Goal: Book appointment/travel/reservation

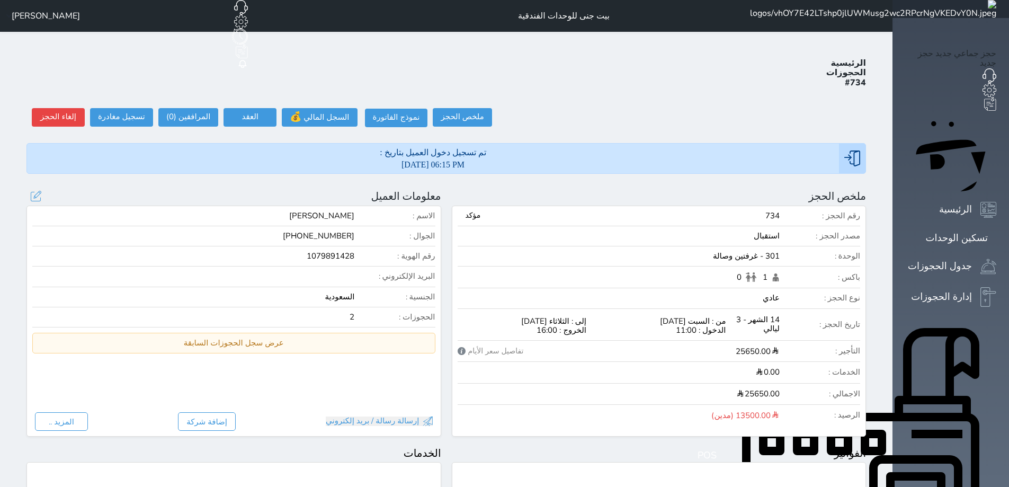
click at [346, 252] on div "1079891428" at bounding box center [193, 256] width 322 height 9
copy div "1079891428"
click at [101, 108] on button "تسجيل مغادرة" at bounding box center [121, 117] width 63 height 19
select select
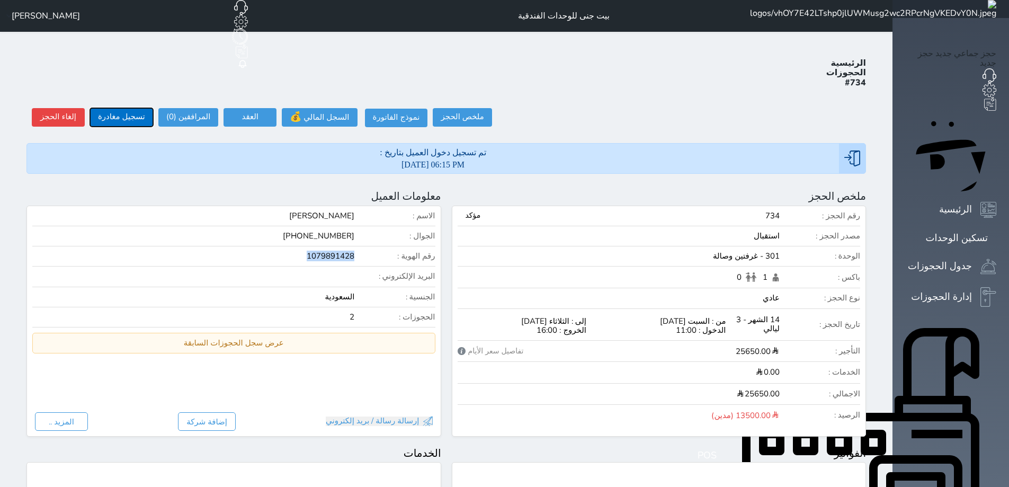
type input "[PERSON_NAME]"
type input "13500.00"
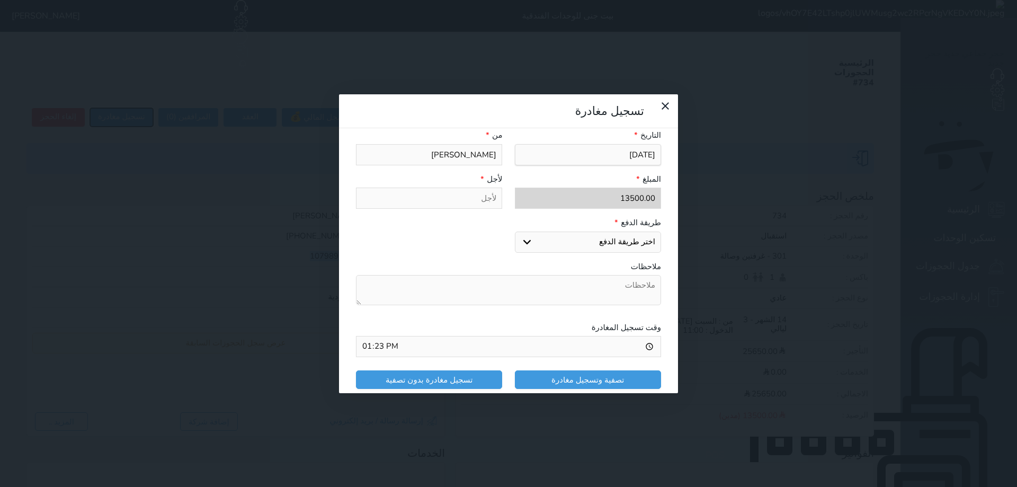
scroll to position [164, 0]
click at [601, 231] on select "اختر طريقة الدفع دفع نقدى تحويل بنكى مدى بطاقة ائتمان" at bounding box center [588, 241] width 146 height 21
select select "mada"
click at [518, 231] on select "اختر طريقة الدفع دفع نقدى تحويل بنكى مدى بطاقة ائتمان" at bounding box center [588, 241] width 146 height 21
select select
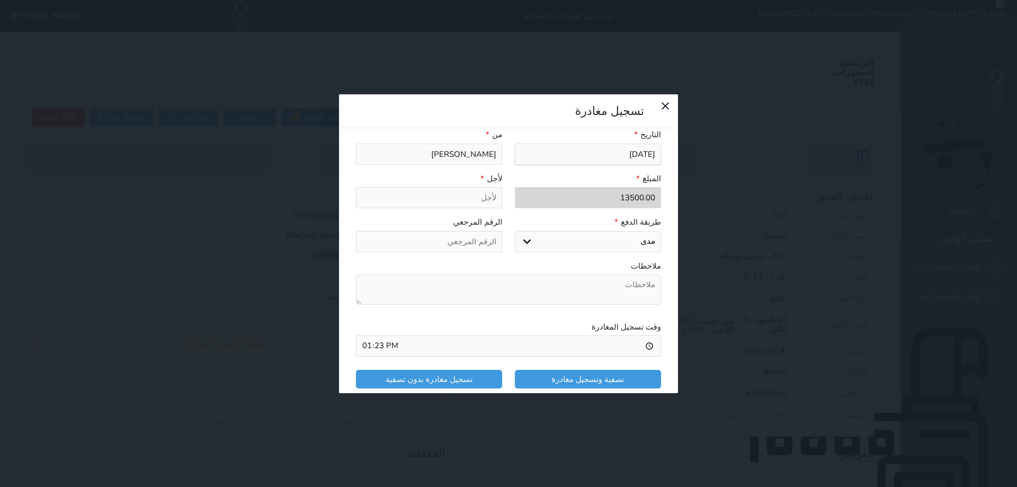
click at [526, 231] on select "اختر طريقة الدفع دفع نقدى تحويل بنكى مدى بطاقة ائتمان" at bounding box center [588, 241] width 146 height 21
select select "bank-transfer"
click at [518, 231] on select "اختر طريقة الدفع دفع نقدى تحويل بنكى مدى بطاقة ائتمان" at bounding box center [588, 241] width 146 height 21
click at [600, 370] on button "تصفية وتسجيل مغادرة" at bounding box center [588, 379] width 146 height 19
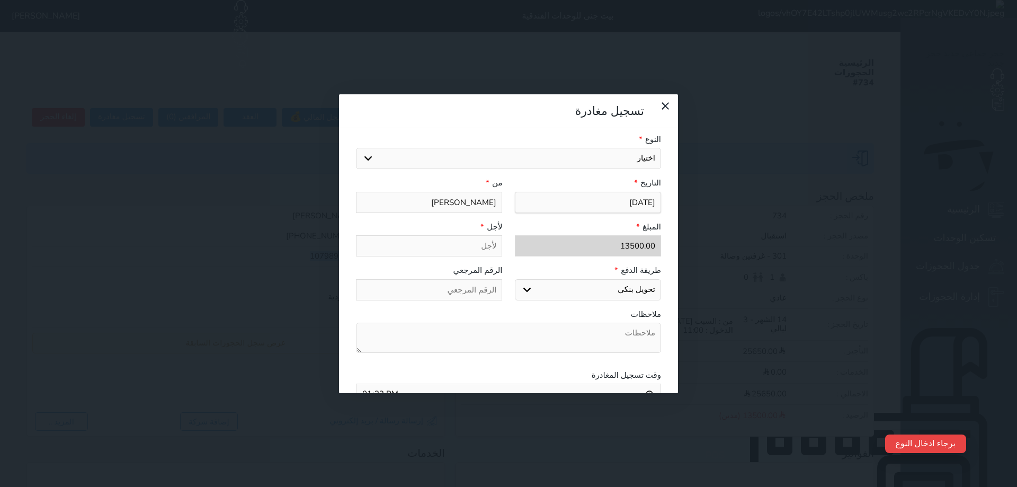
scroll to position [111, 0]
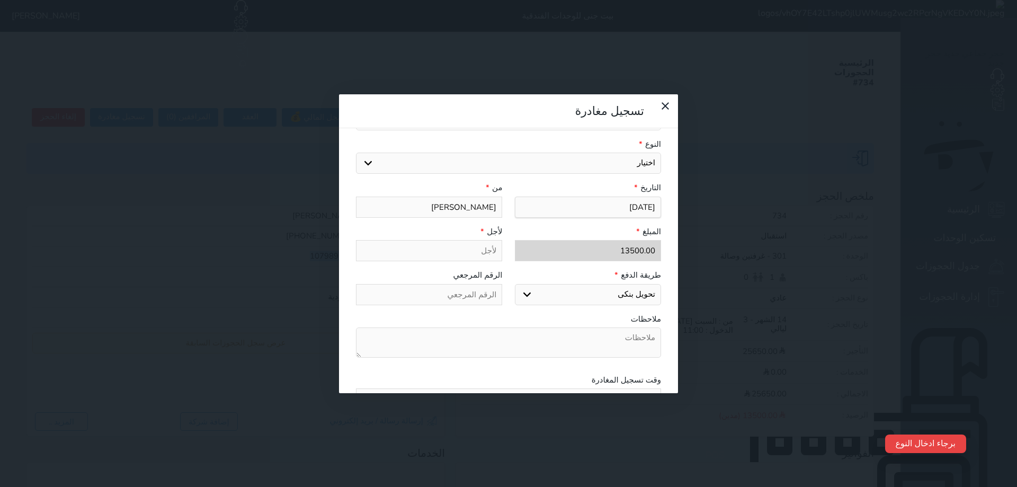
click at [597, 153] on select "اختيار مقبوضات عامة قيمة إيجار فواتير عربون لا ينطبق آخر مغسلة واي فاي - الإنتر…" at bounding box center [508, 163] width 305 height 21
select select "56704"
click at [356, 153] on select "اختيار مقبوضات عامة قيمة إيجار فواتير عربون لا ينطبق آخر مغسلة واي فاي - الإنتر…" at bounding box center [508, 163] width 305 height 21
type input "قيمة إيجار - الوحدة - 301"
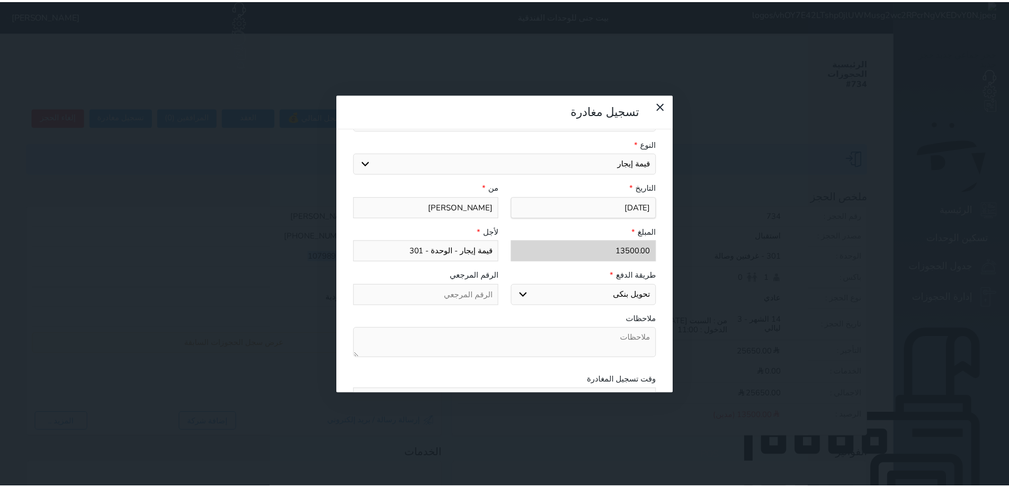
scroll to position [164, 0]
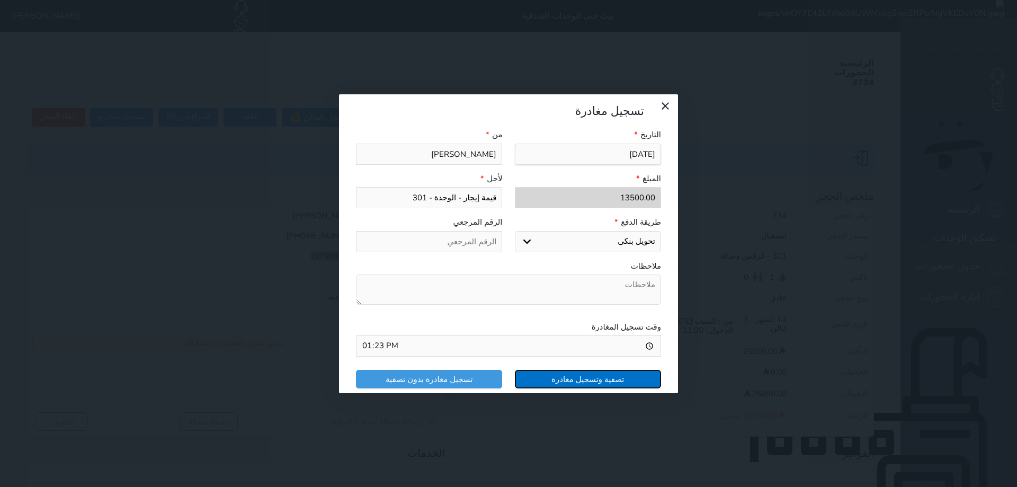
click at [566, 370] on button "تصفية وتسجيل مغادرة" at bounding box center [588, 379] width 146 height 19
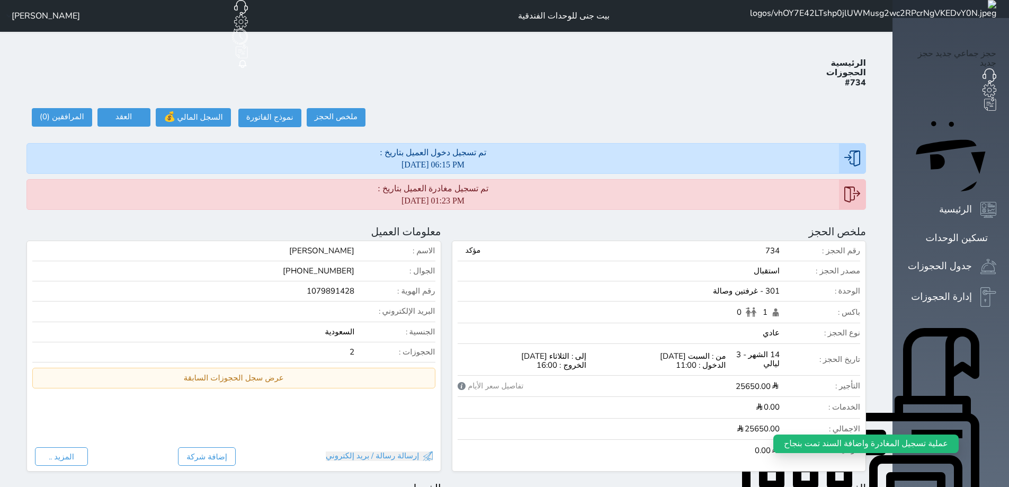
click at [967, 101] on div "حجز جماعي جديد حجز جديد الرئيسية تسكين الوحدات جدول الحجوزات إدارة الحجوزات POS…" at bounding box center [951, 492] width 117 height 984
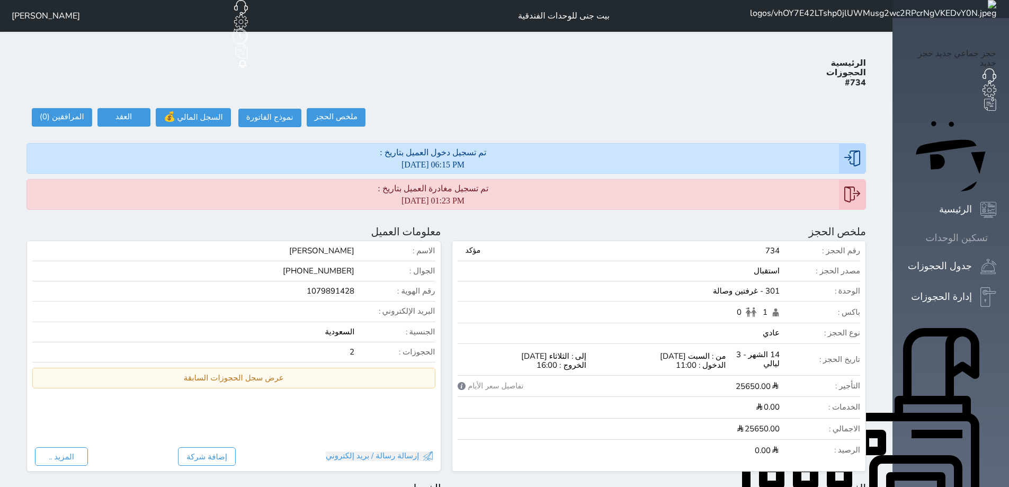
click at [997, 238] on icon at bounding box center [997, 238] width 0 height 0
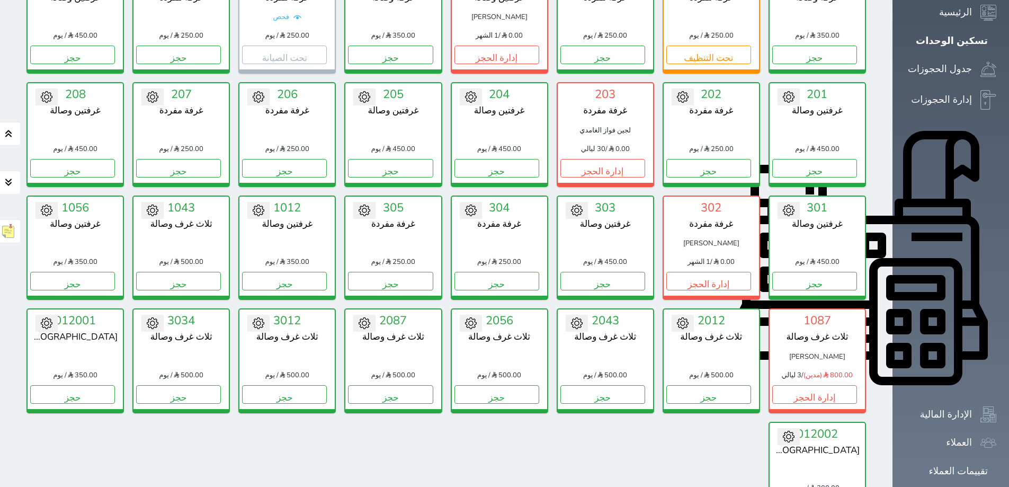
scroll to position [200, 0]
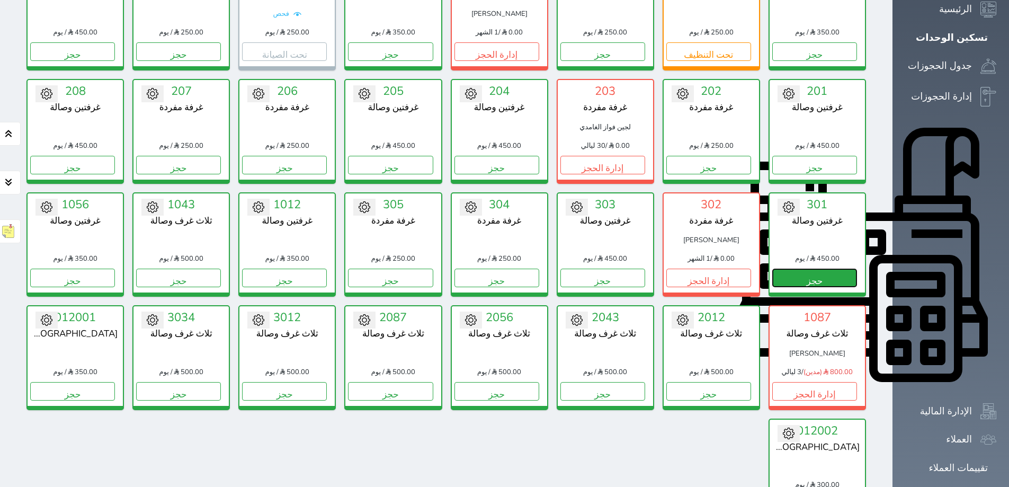
click at [845, 269] on button "حجز" at bounding box center [814, 278] width 85 height 19
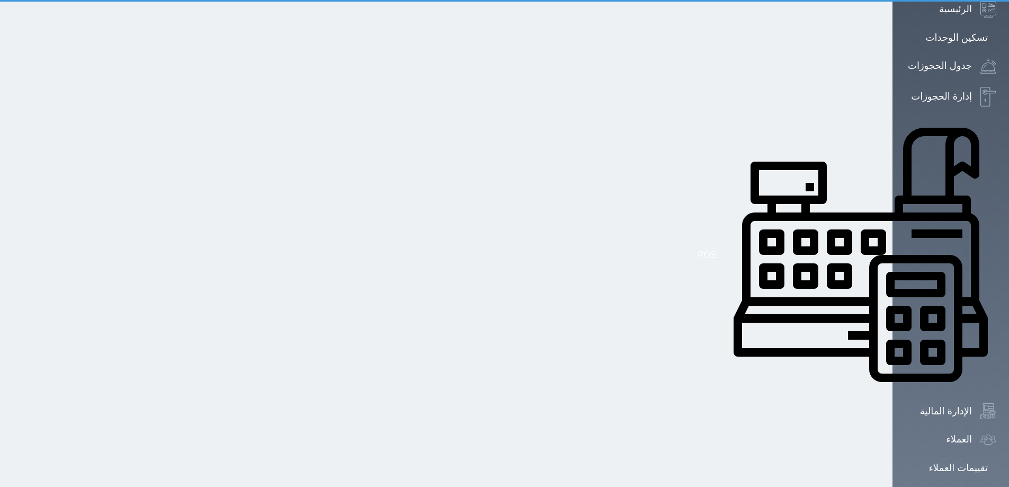
scroll to position [16, 0]
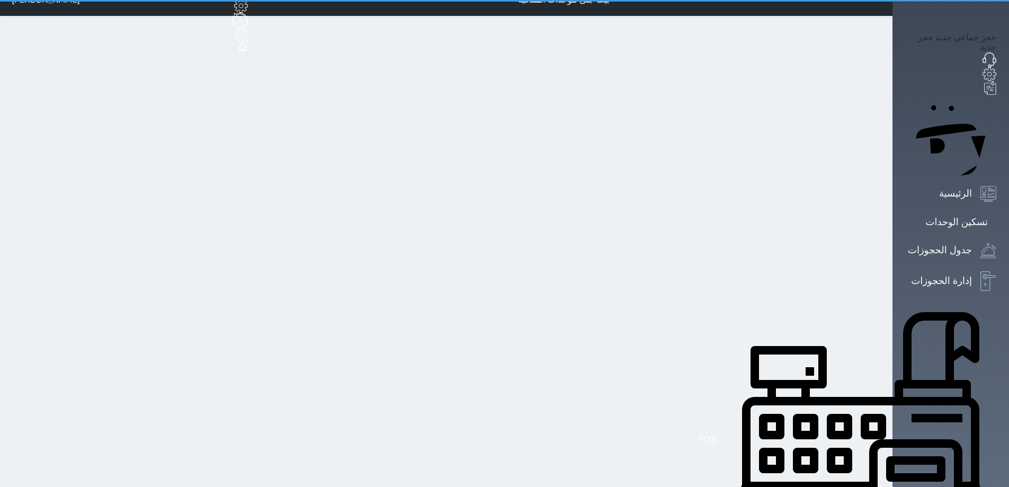
select select "1"
select select
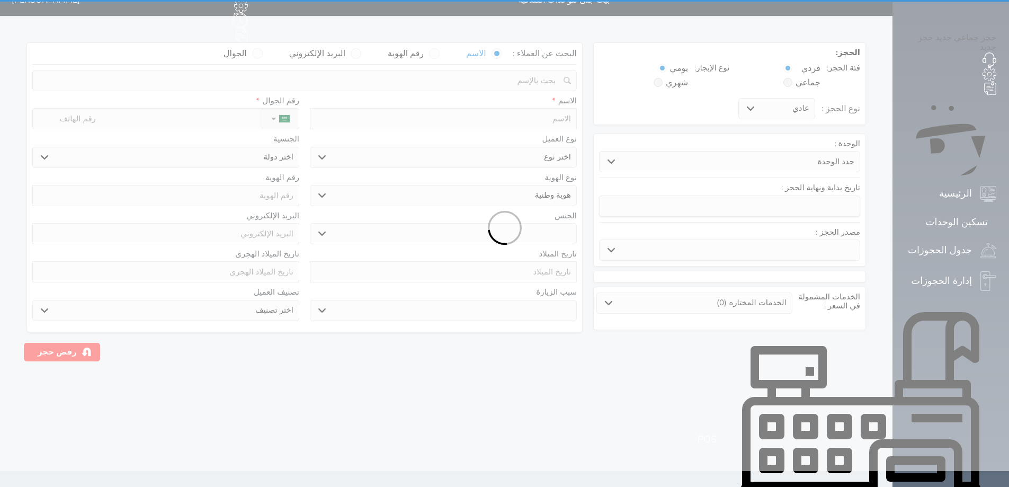
scroll to position [0, 0]
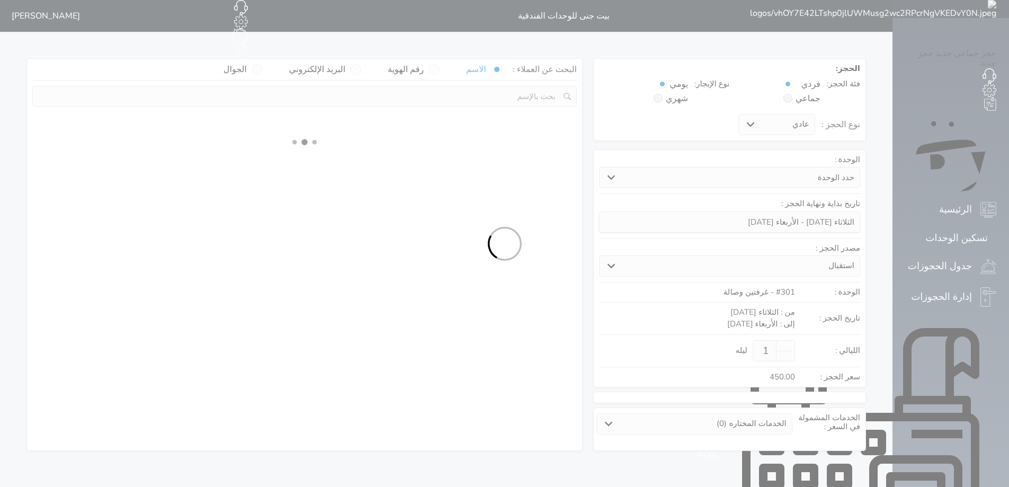
select select
select select "1"
select select "113"
select select "1"
select select
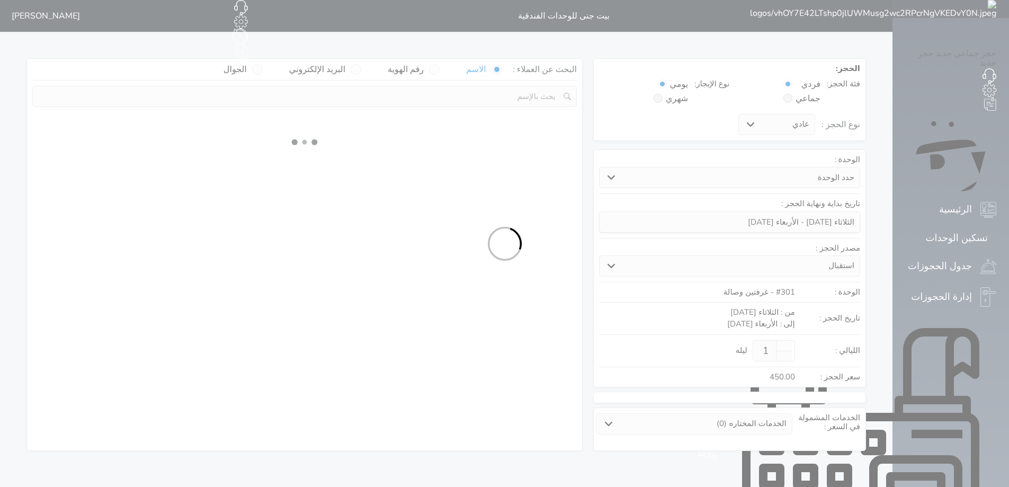
select select "7"
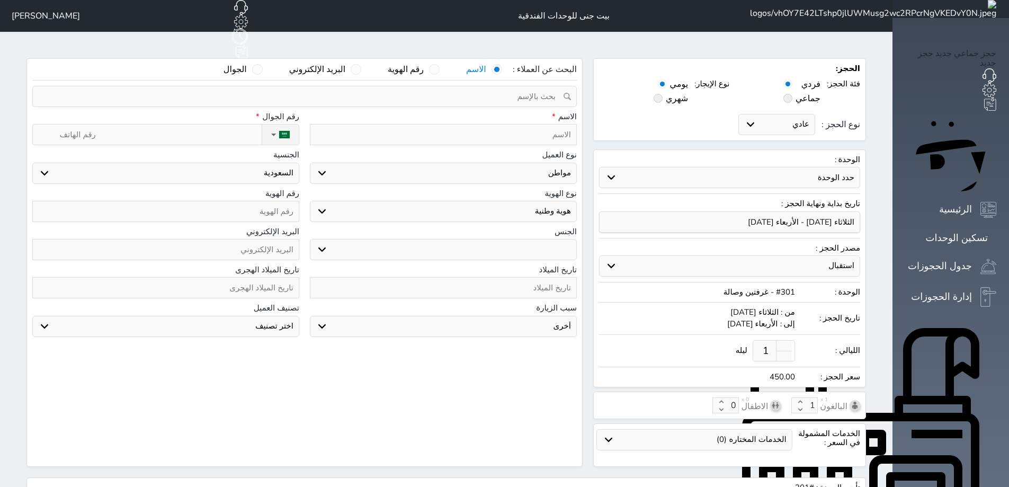
select select
click at [663, 94] on span at bounding box center [658, 98] width 9 height 9
click at [688, 94] on input "شهري" at bounding box center [684, 97] width 7 height 7
radio input "true"
radio input "false"
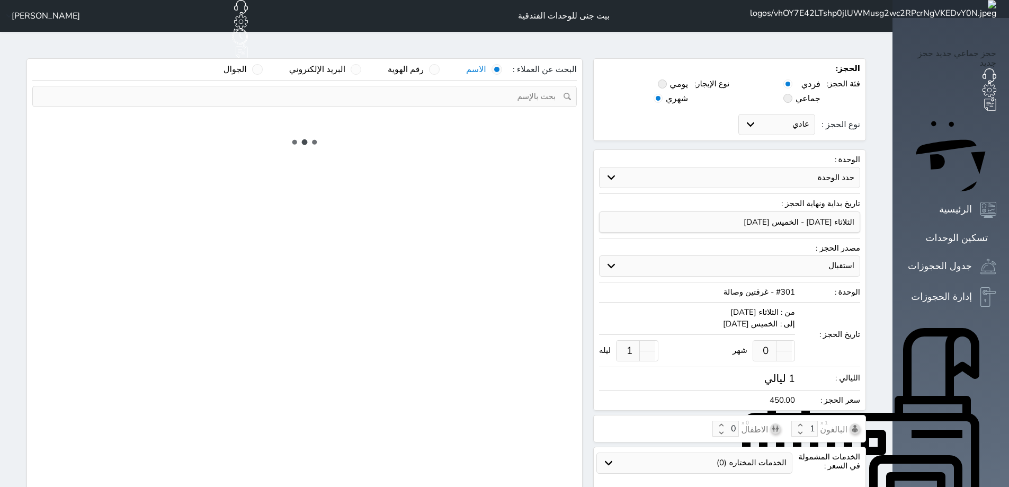
type input "1"
type input "0"
select select "1"
select select "113"
select select "1"
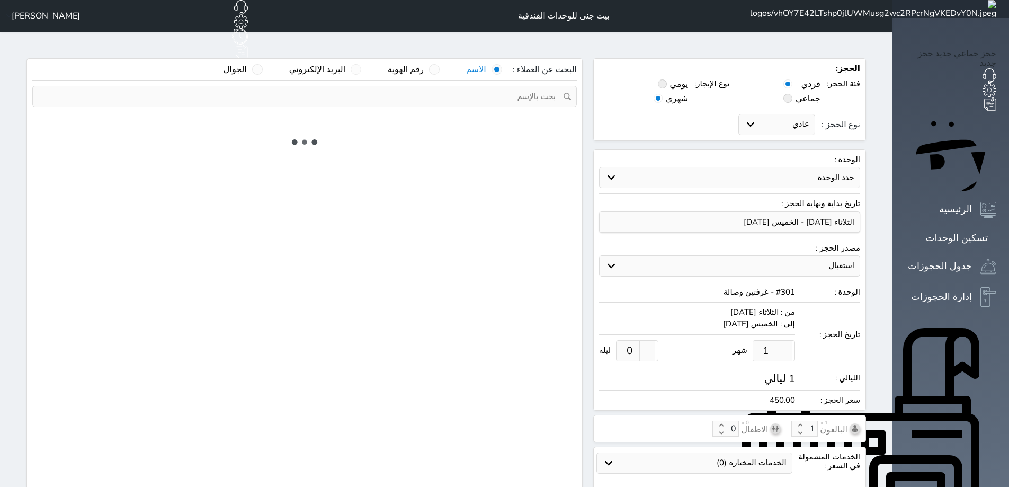
select select
select select "7"
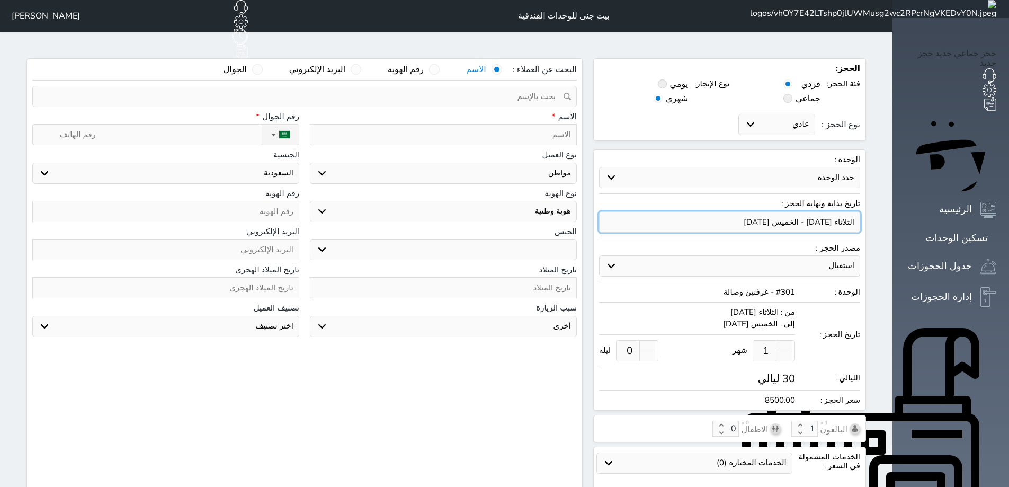
click at [846, 211] on input "input" at bounding box center [729, 221] width 261 height 21
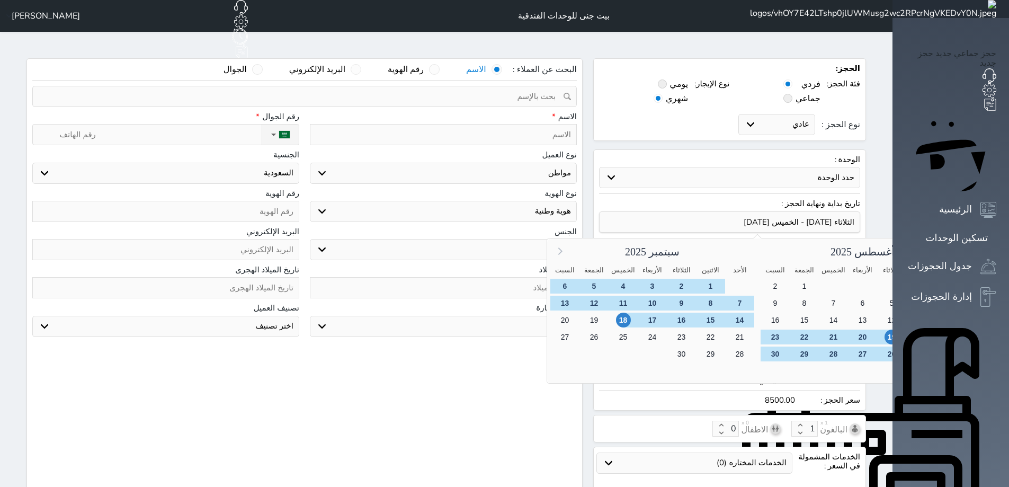
click at [566, 244] on icon at bounding box center [560, 251] width 14 height 14
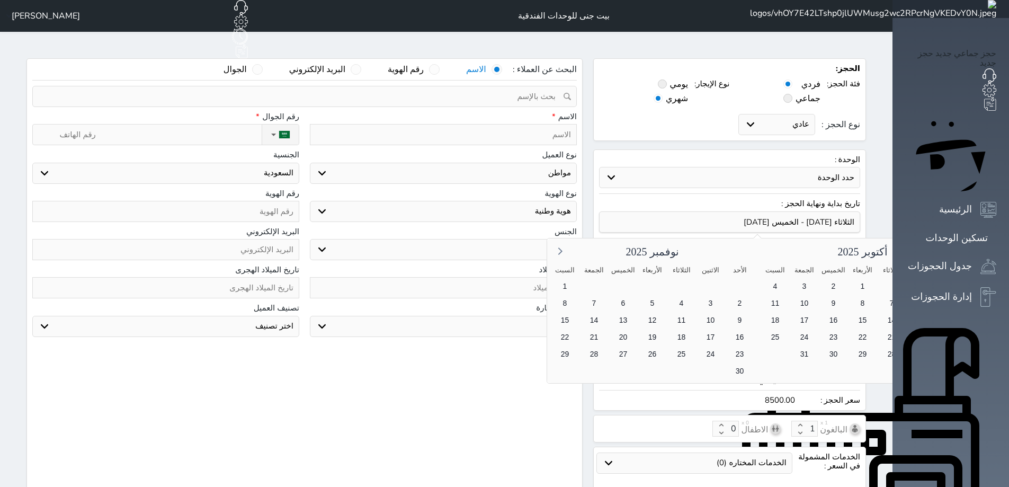
click at [949, 244] on icon at bounding box center [956, 251] width 14 height 14
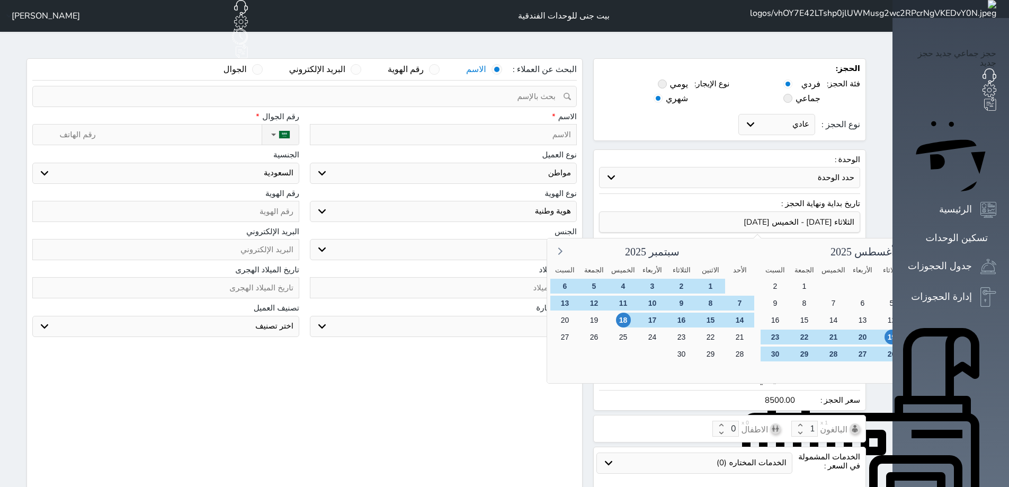
click at [949, 244] on icon at bounding box center [956, 251] width 14 height 14
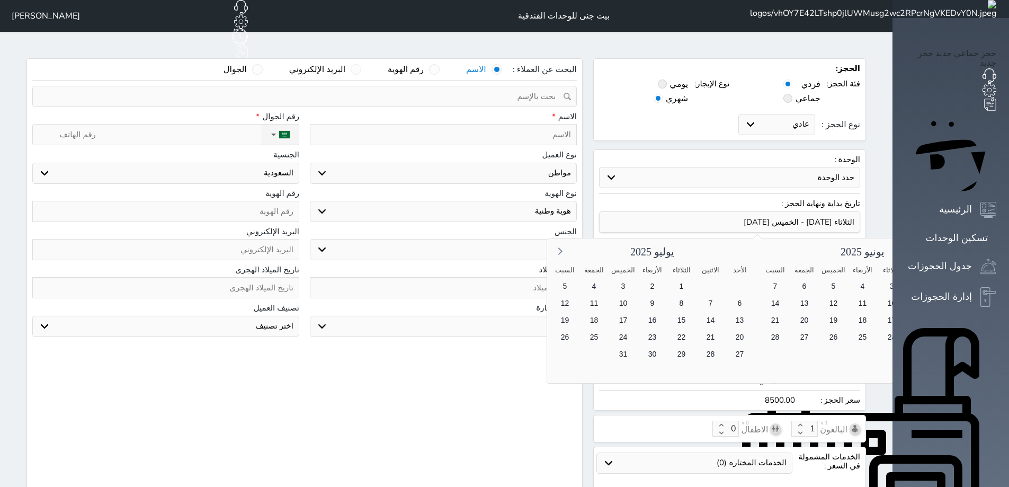
click at [913, 347] on span "30" at bounding box center [920, 354] width 15 height 15
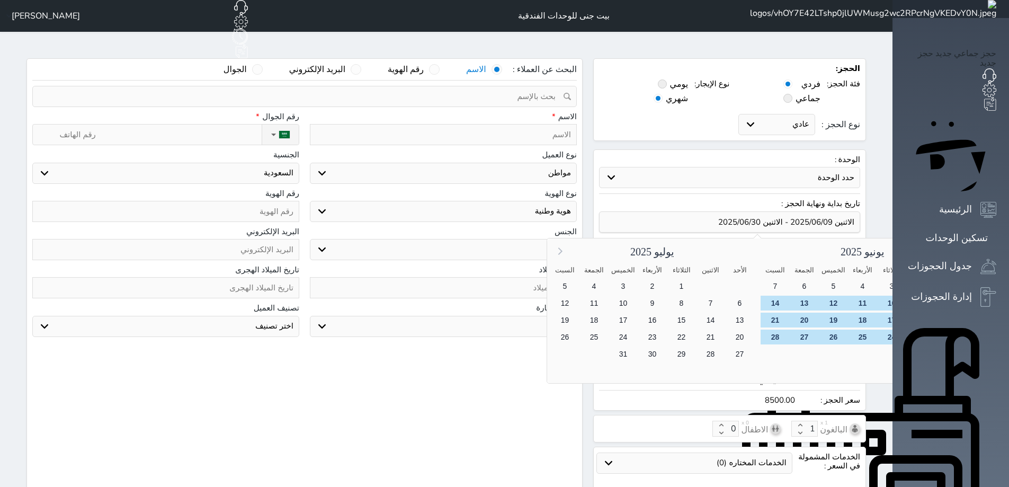
click at [566, 244] on icon at bounding box center [560, 251] width 14 height 14
click at [797, 347] on span "29" at bounding box center [804, 354] width 15 height 15
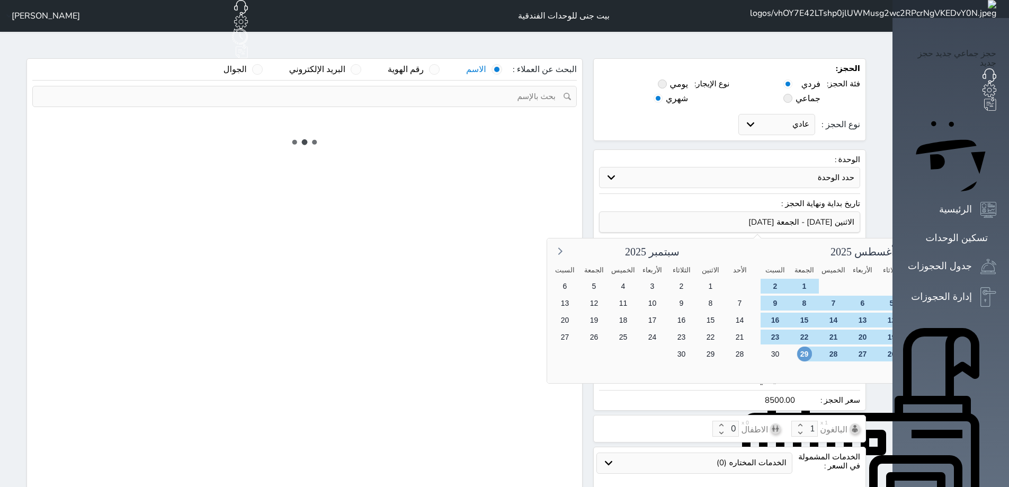
type input "2"
select select "1"
select select "113"
select select "1"
select select
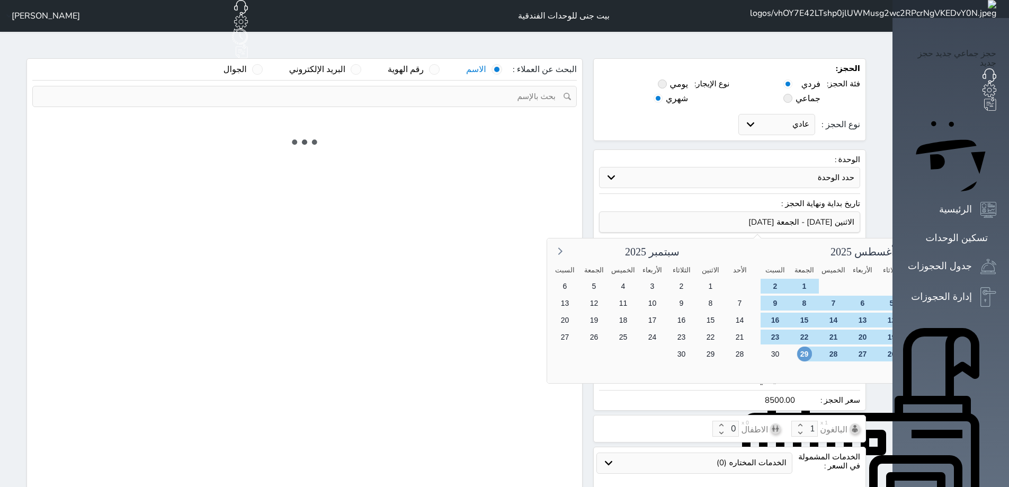
select select "7"
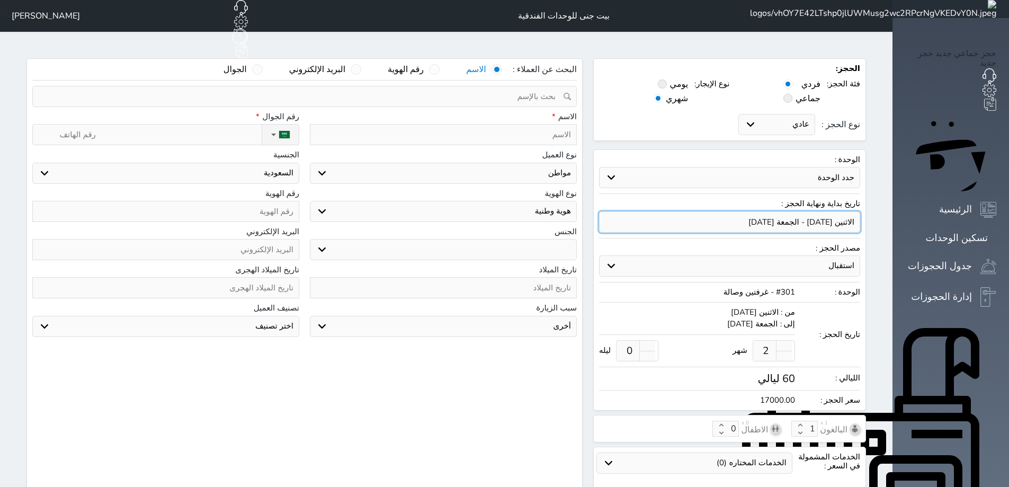
click at [824, 211] on input "input" at bounding box center [729, 221] width 261 height 21
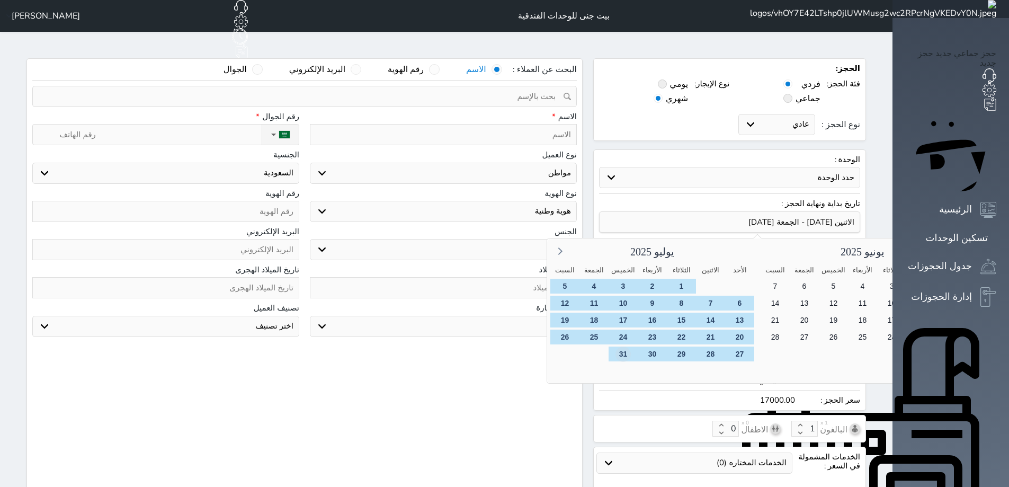
click at [616, 347] on span "31" at bounding box center [623, 354] width 15 height 15
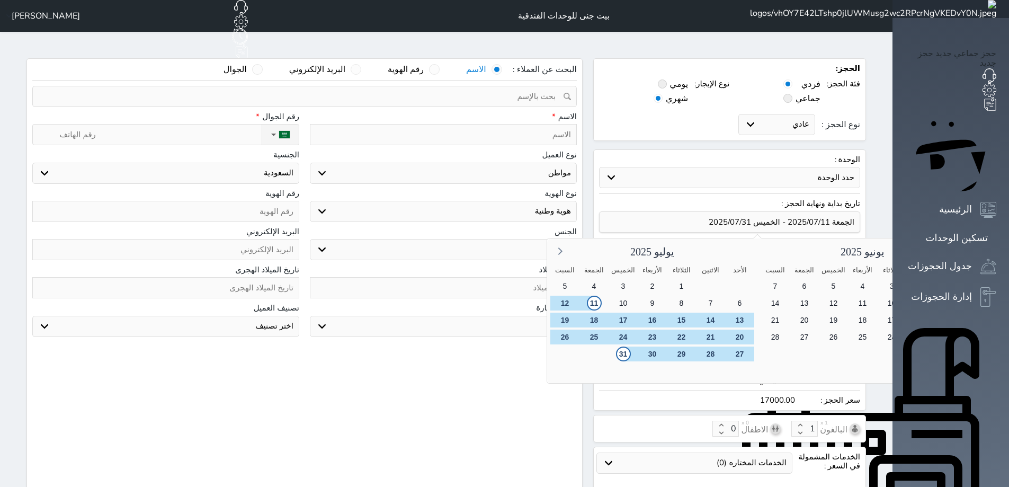
click at [949, 244] on icon at bounding box center [956, 251] width 14 height 14
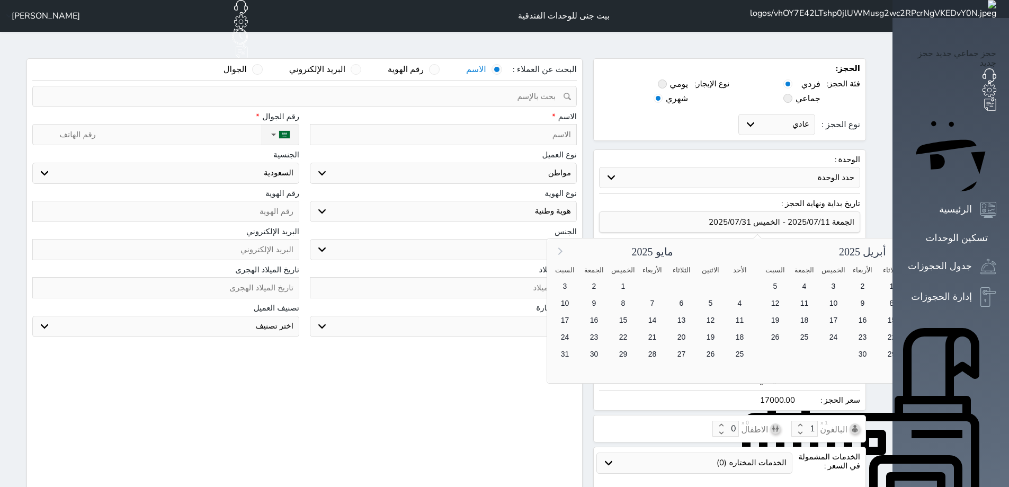
click at [566, 244] on icon at bounding box center [560, 251] width 14 height 14
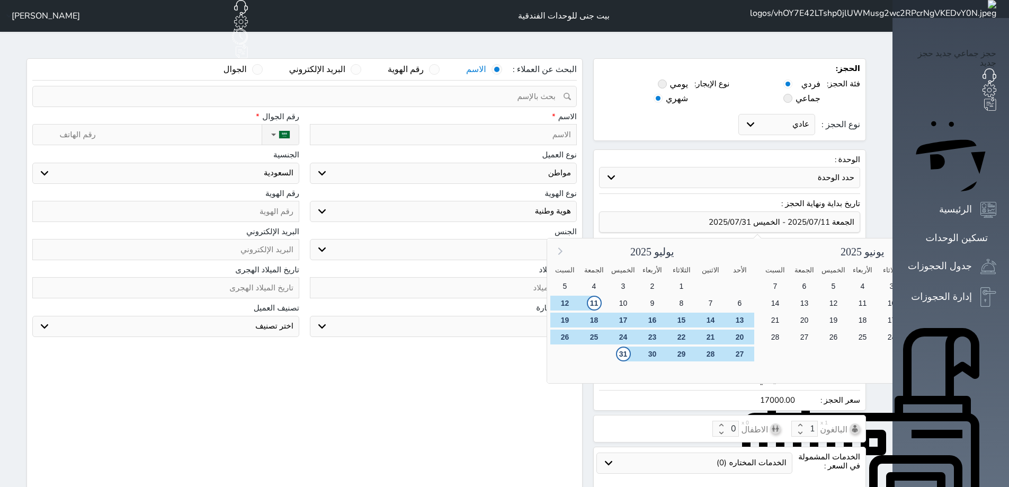
click at [566, 244] on icon at bounding box center [560, 251] width 14 height 14
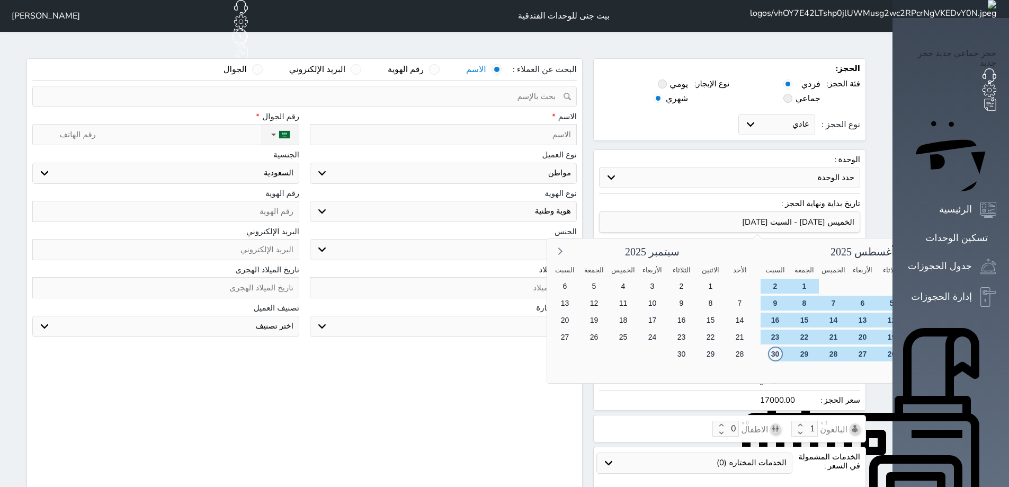
click at [768, 347] on span "30" at bounding box center [775, 354] width 15 height 15
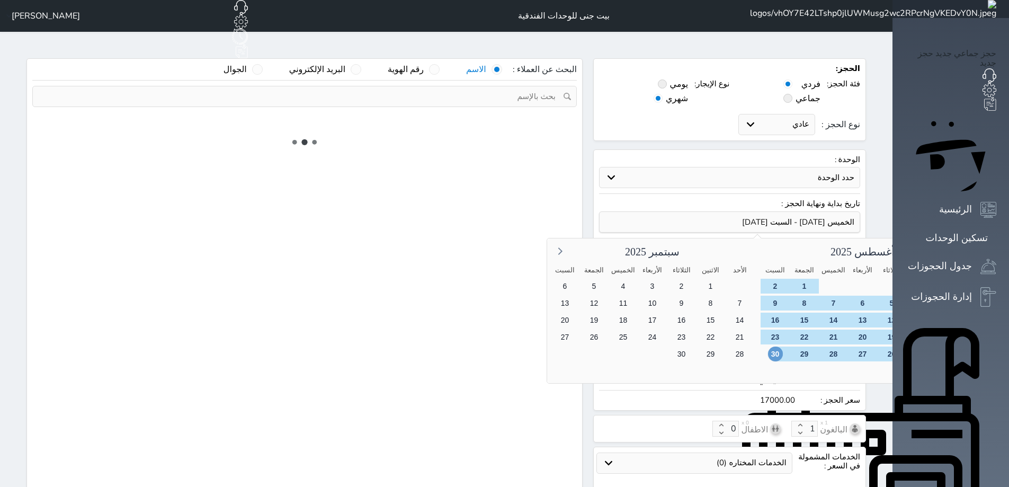
select select "18384"
type input "1"
select select "1"
select select "113"
select select "1"
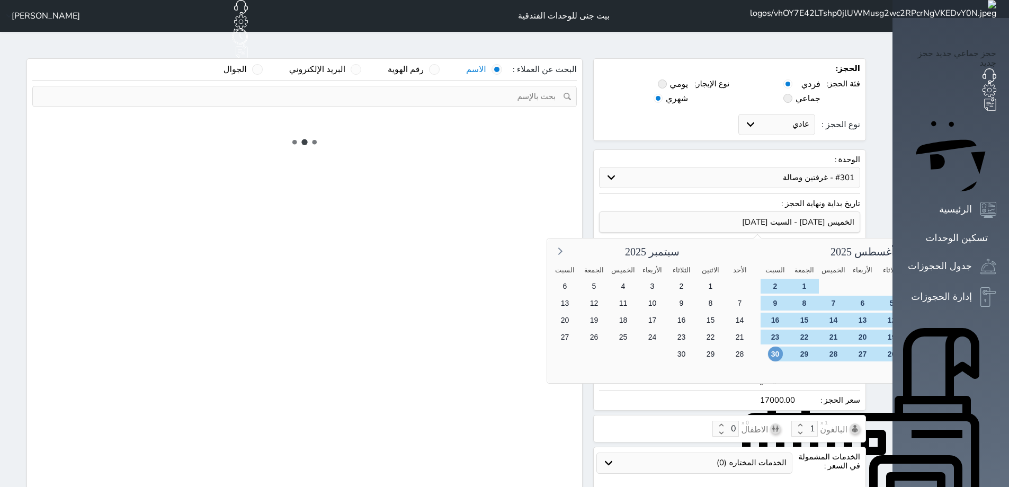
select select
select select "7"
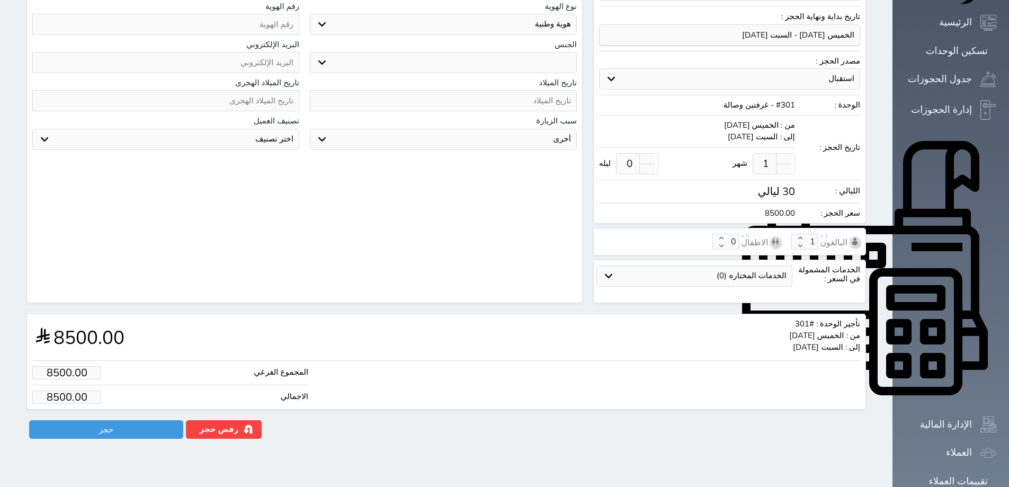
scroll to position [194, 0]
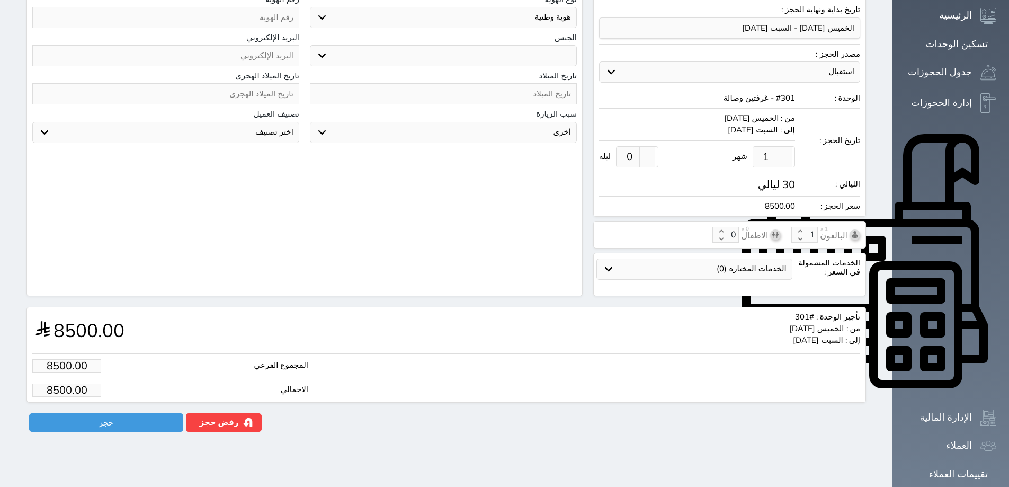
click at [55, 359] on input "8500.00" at bounding box center [66, 365] width 69 height 13
click at [55, 359] on input "8500" at bounding box center [66, 365] width 69 height 13
type input "2"
type input "2.00"
select select
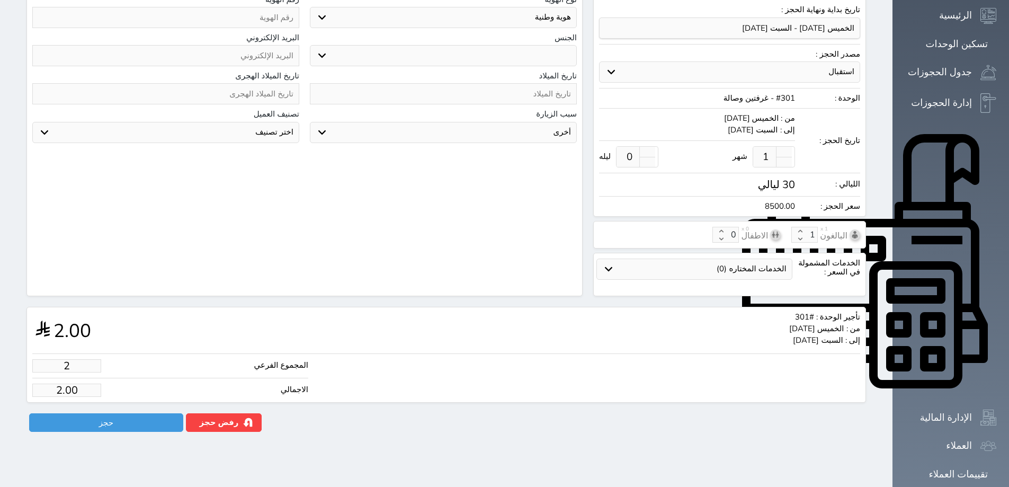
type input "25"
type input "25.00"
select select
type input "250"
type input "250.00"
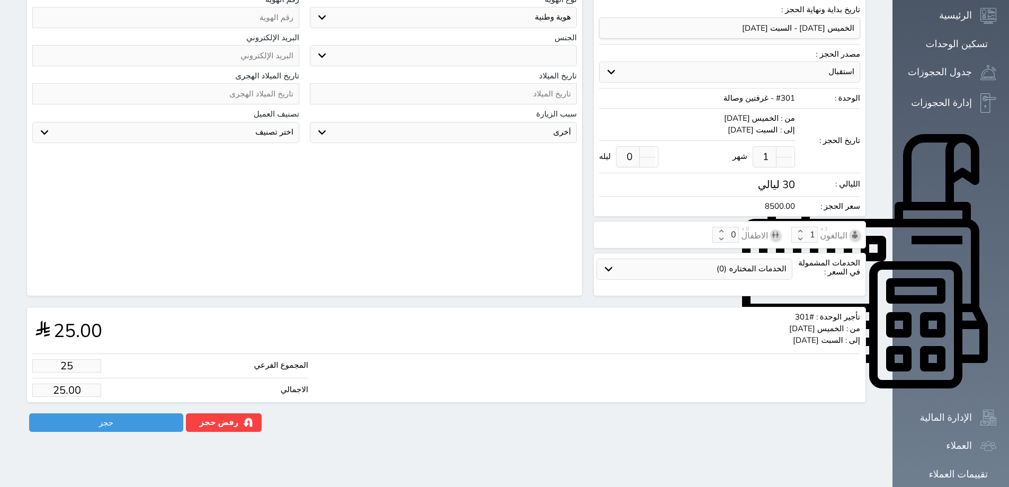
select select
type input "2500"
type input "2500.00"
select select
type input "250"
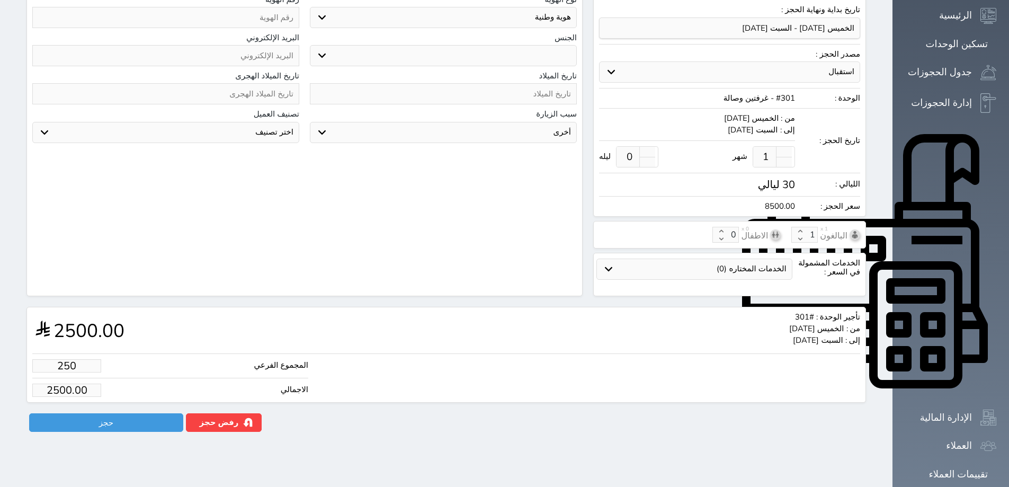
type input "250.00"
select select
type input "25"
type input "25.00"
select select
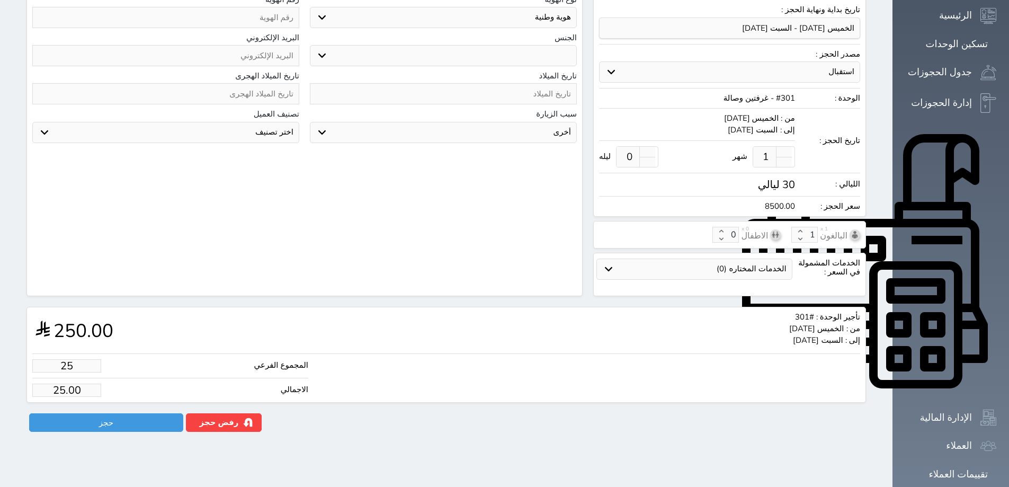
type input "2"
type input "2.00"
select select
type input "1"
type input "1.00"
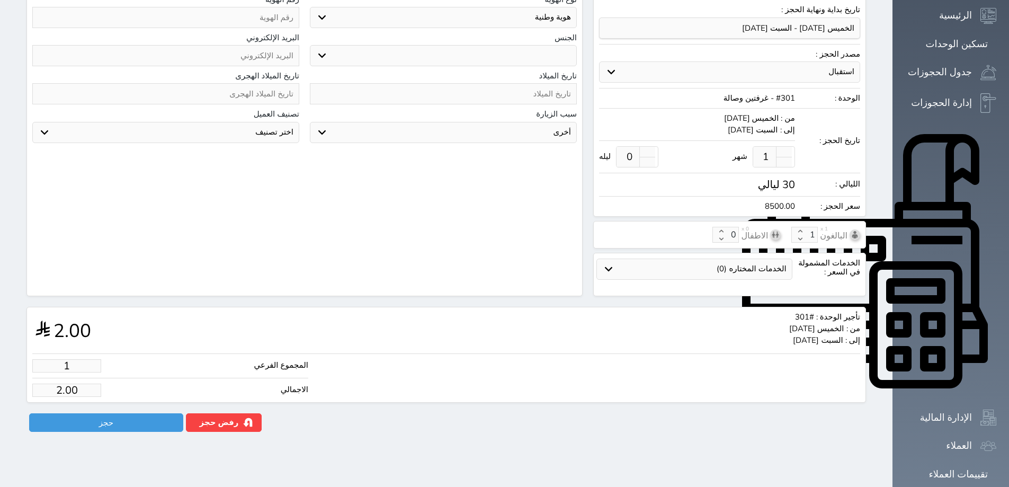
select select
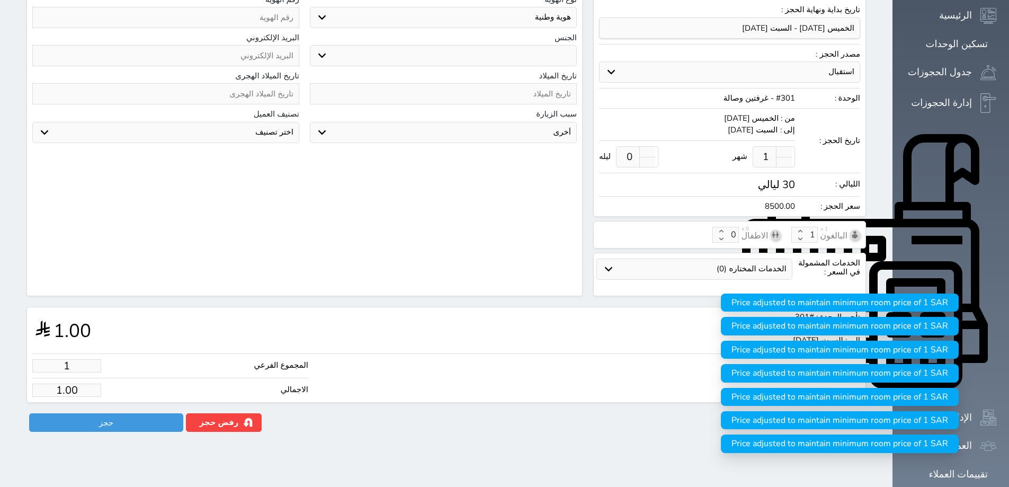
select select
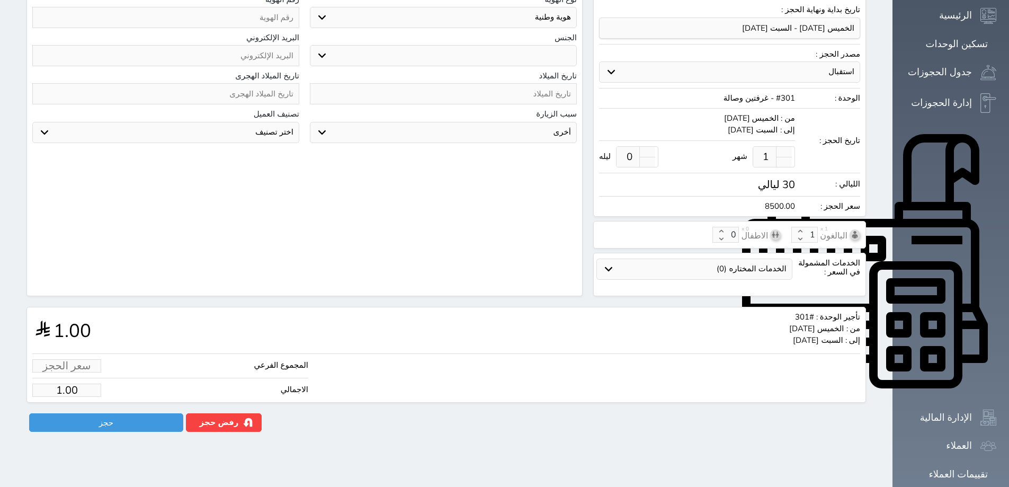
type input "4"
type input "4.00"
select select
type input "45"
type input "45.00"
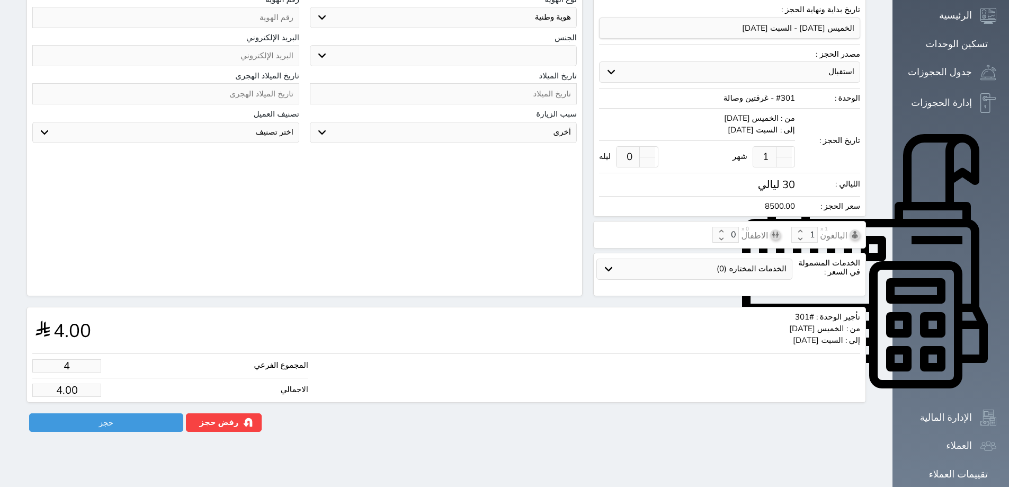
select select
type input "450"
type input "450.00"
select select
type input "4500"
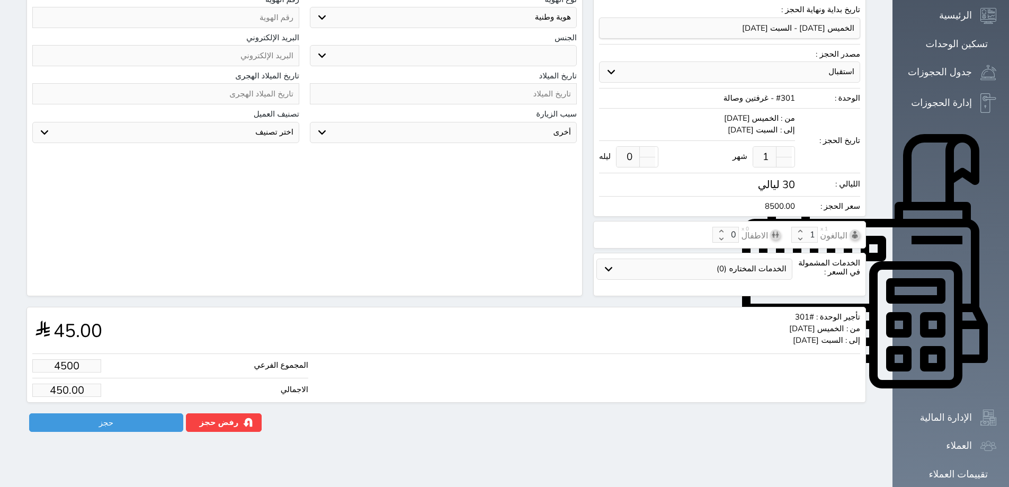
type input "4500.00"
select select
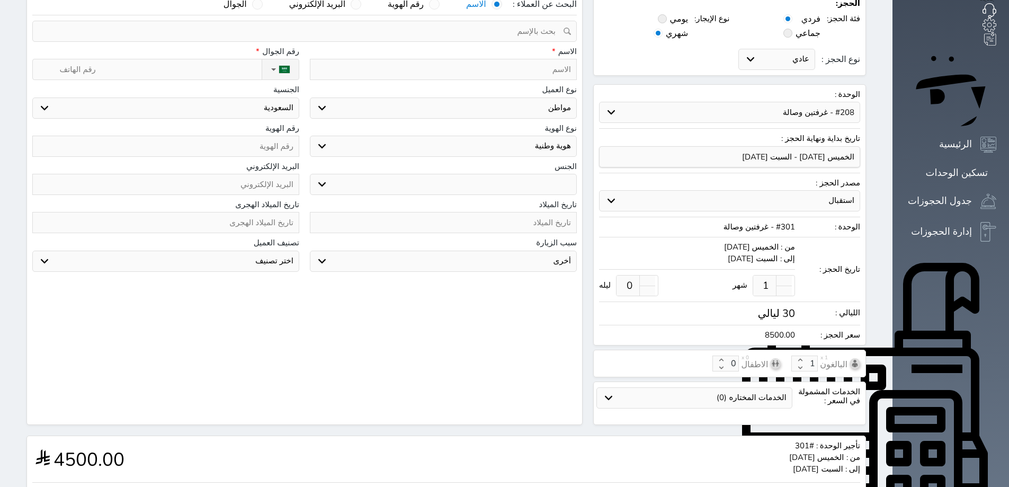
scroll to position [35, 0]
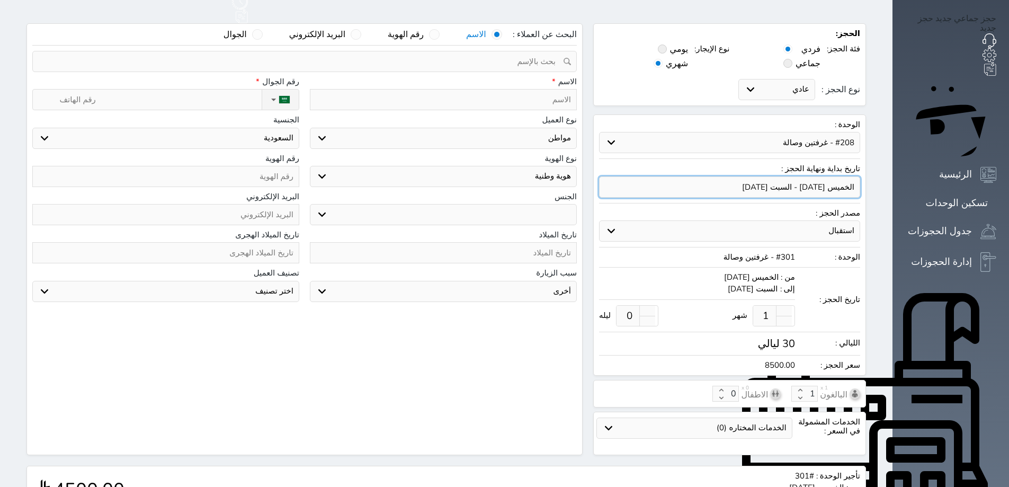
type input "4500.00"
click at [838, 176] on input "input" at bounding box center [729, 186] width 261 height 21
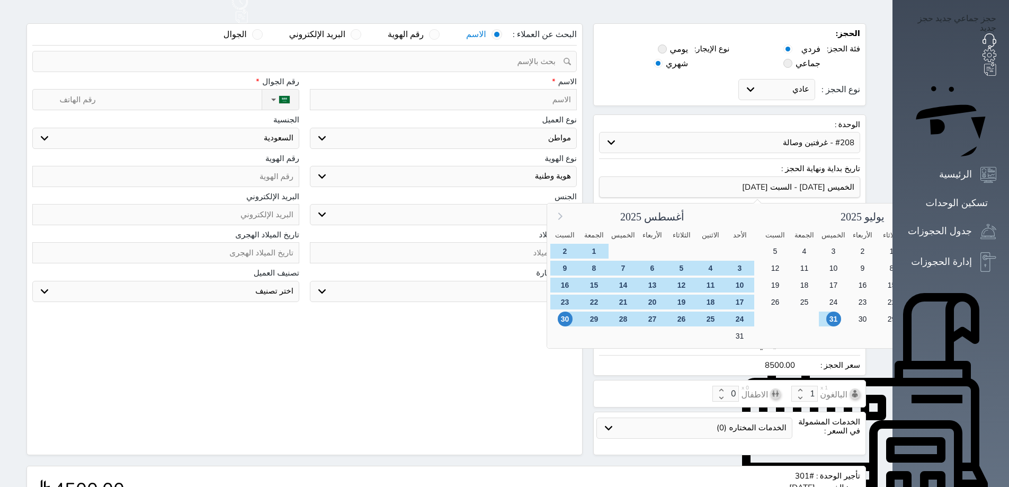
click at [563, 212] on icon at bounding box center [560, 215] width 4 height 7
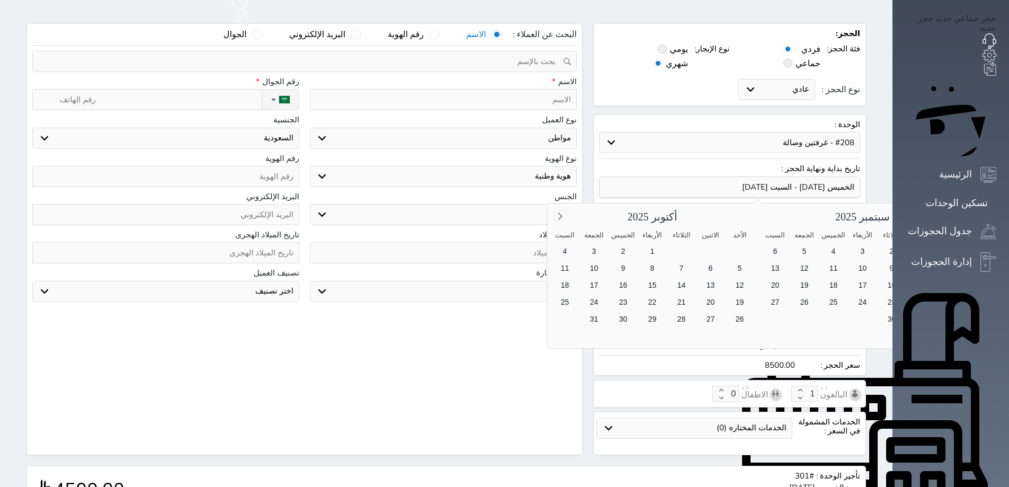
click at [949, 209] on icon at bounding box center [956, 216] width 14 height 14
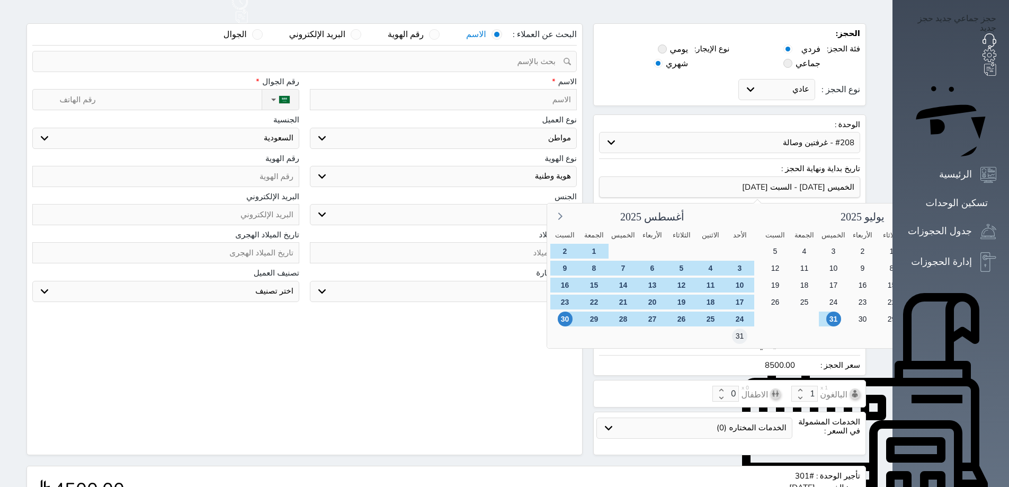
click at [732, 328] on span "31" at bounding box center [739, 335] width 15 height 15
click at [949, 209] on icon at bounding box center [956, 216] width 14 height 14
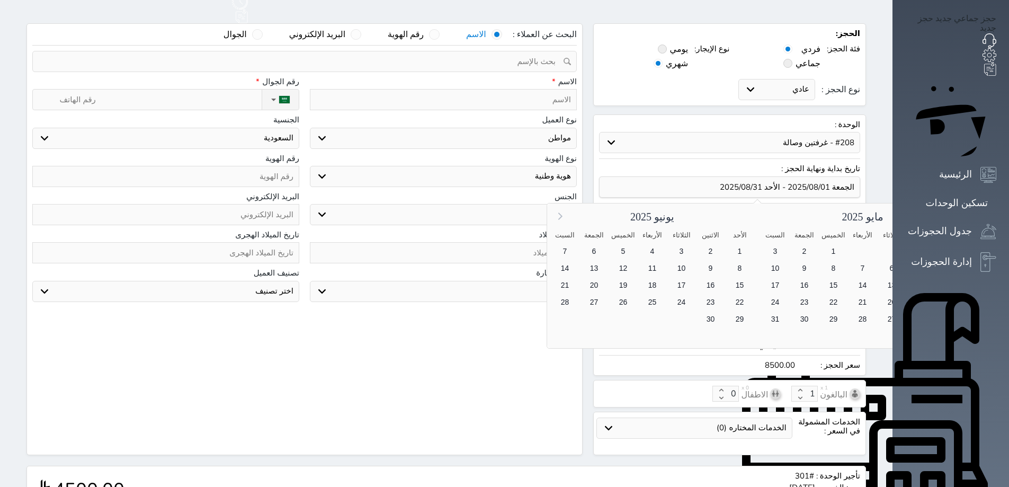
click at [566, 209] on icon at bounding box center [560, 216] width 14 height 14
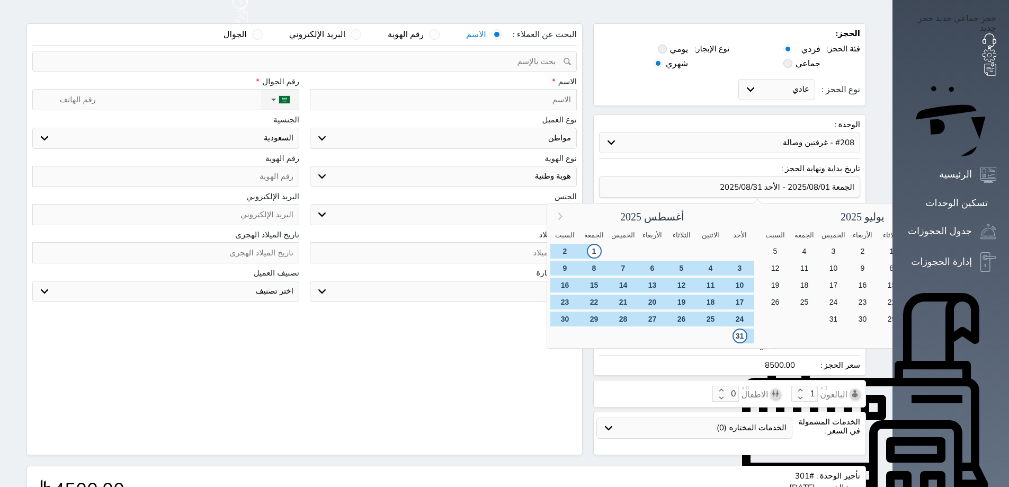
click at [563, 212] on icon at bounding box center [560, 215] width 4 height 7
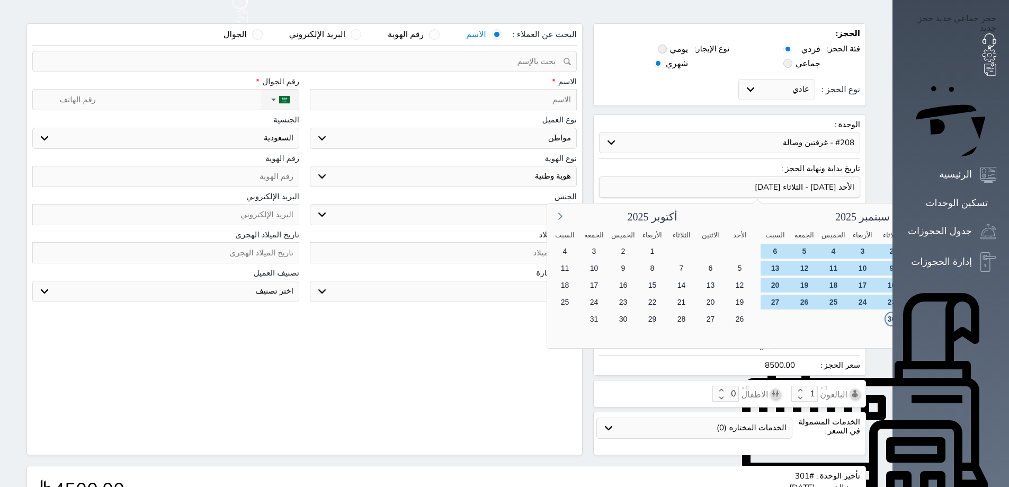
click at [884, 312] on span "30" at bounding box center [891, 319] width 15 height 15
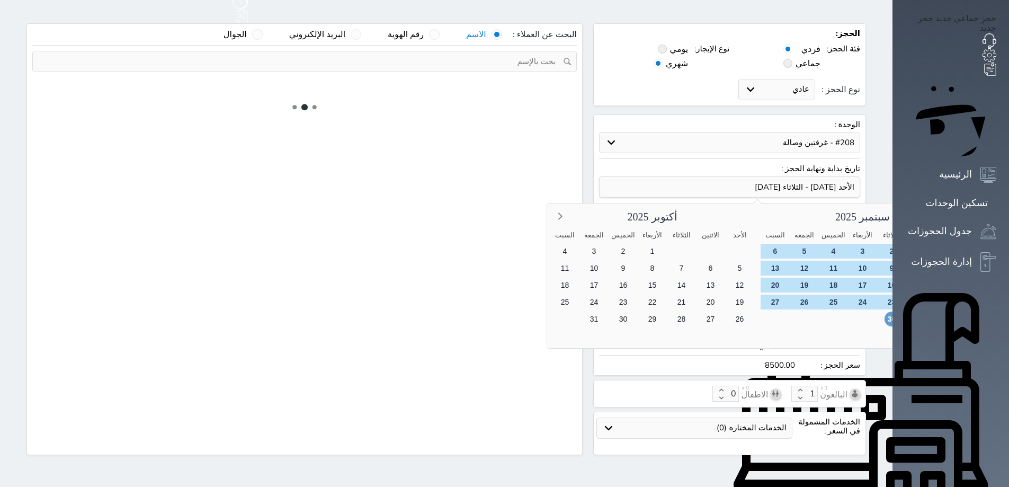
select select "1"
select select "113"
select select "1"
select select
select select "7"
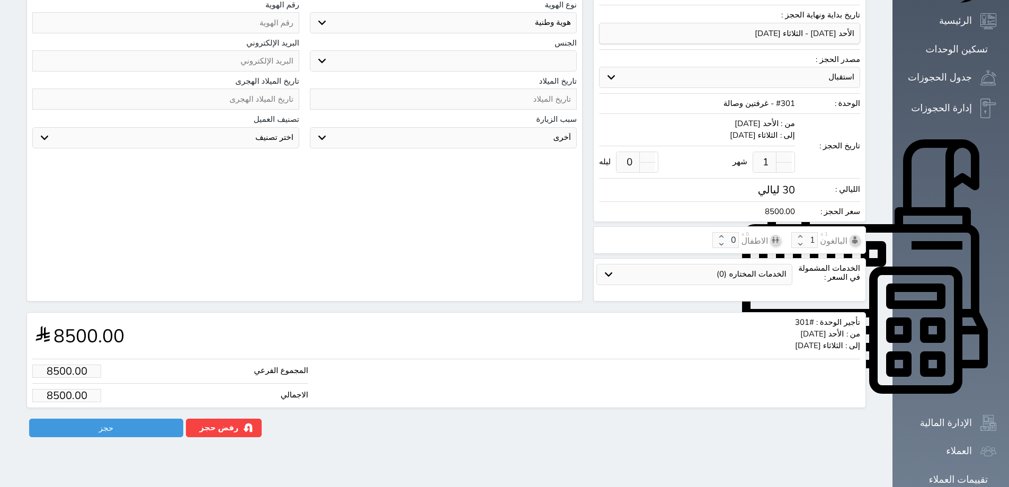
scroll to position [194, 0]
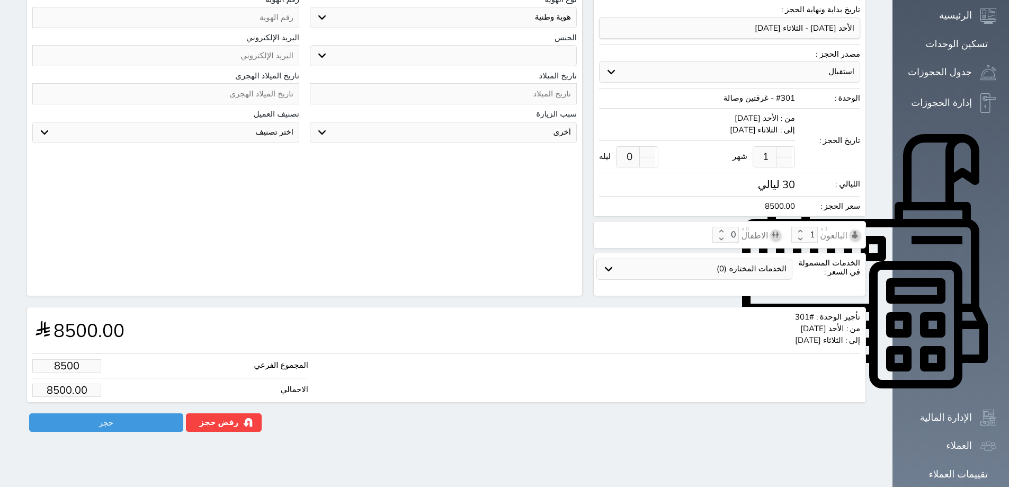
click at [41, 359] on input "8500" at bounding box center [66, 365] width 69 height 13
type input "2"
type input "2.00"
select select
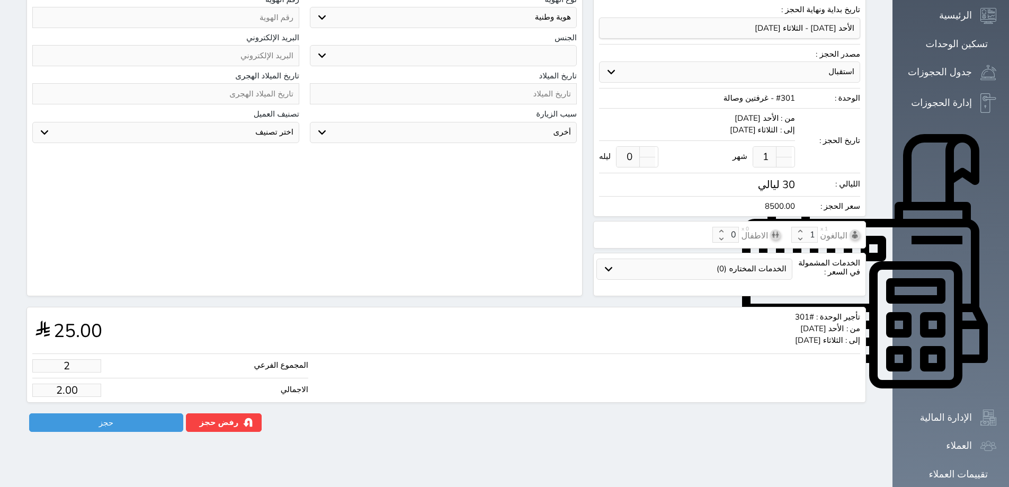
type input "25"
type input "25.00"
select select
type input "250"
type input "250.00"
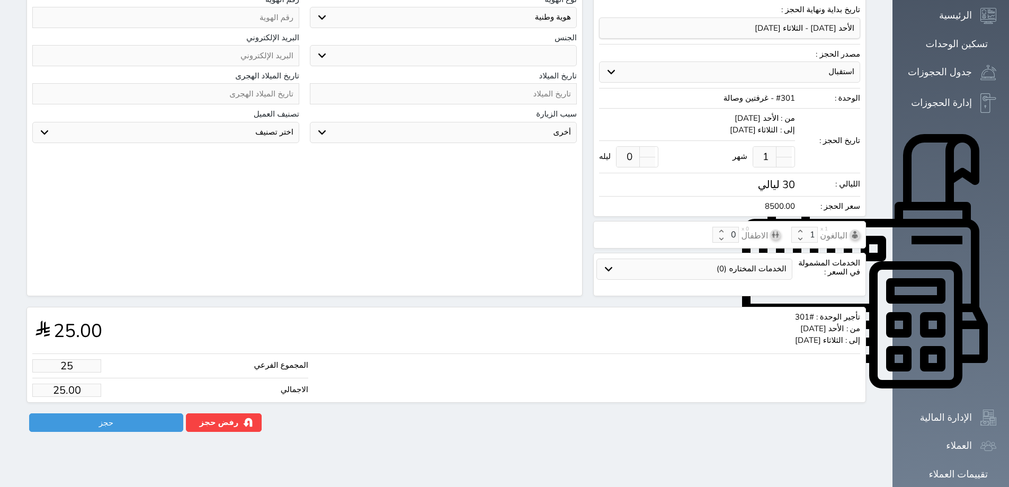
select select
type input "2500"
type input "2500.00"
select select
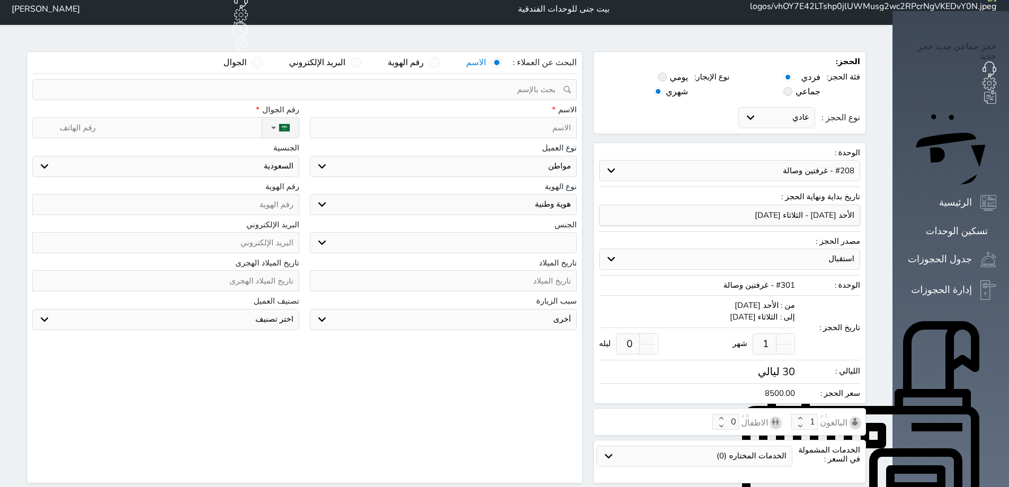
scroll to position [0, 0]
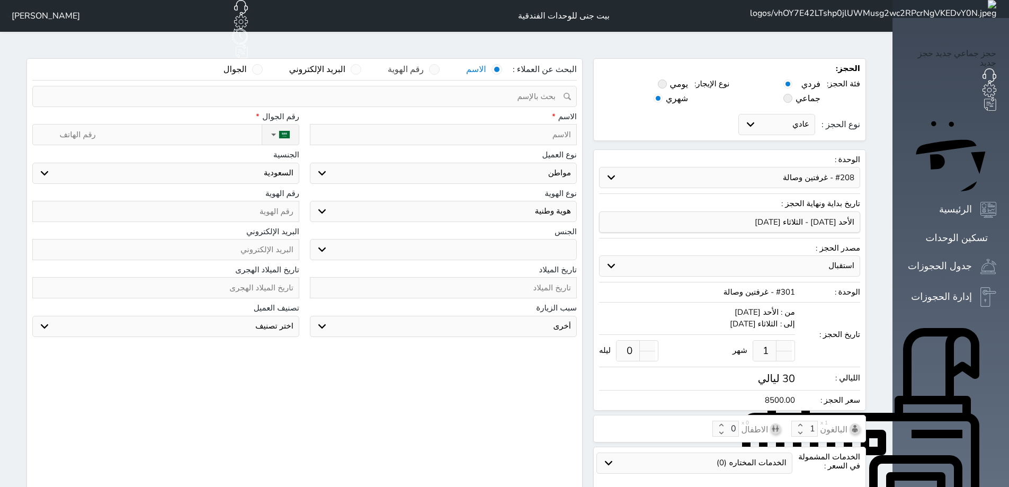
type input "2500.00"
click at [440, 64] on span at bounding box center [434, 69] width 11 height 11
click at [424, 64] on input "رقم الهوية" at bounding box center [424, 74] width 0 height 21
select select
click at [516, 86] on input "text" at bounding box center [301, 96] width 520 height 20
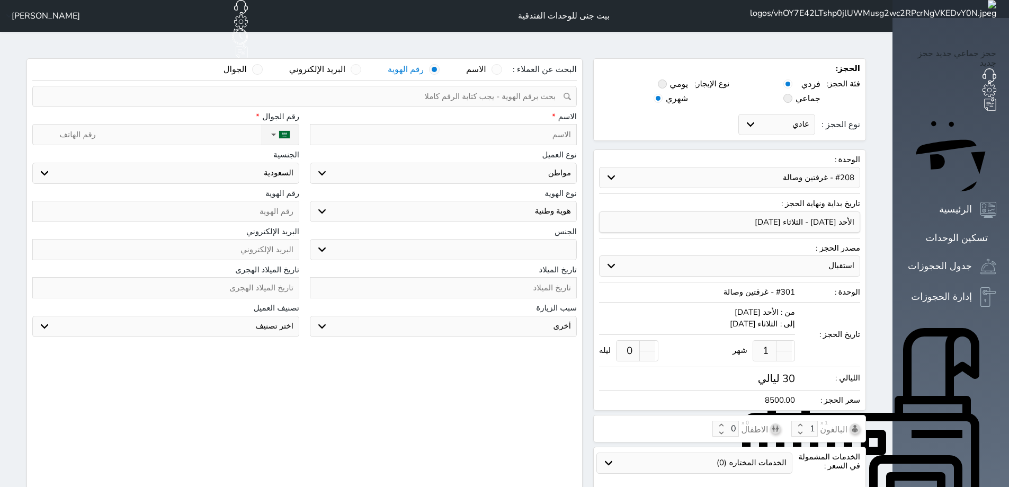
paste input "1079891428"
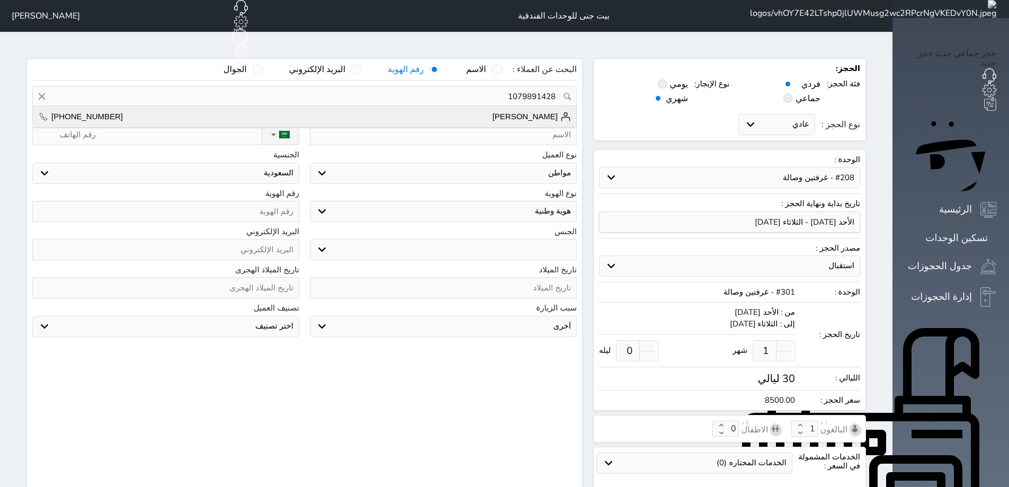
click at [543, 111] on span "[PERSON_NAME]" at bounding box center [532, 116] width 78 height 11
type input "[PERSON_NAME] || [PHONE_NUMBER]"
type input "[PERSON_NAME]"
type input "[PHONE_NUMBER]"
type input "1079891428"
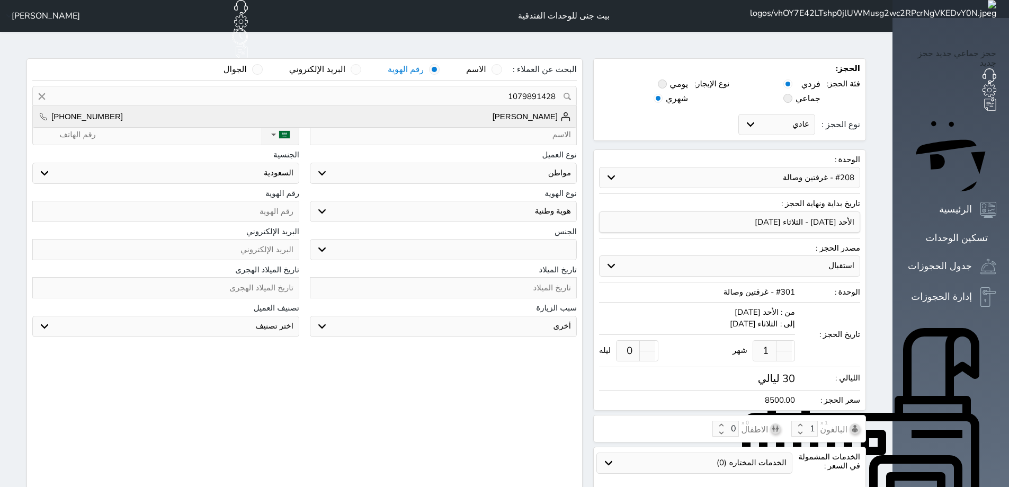
select select "[DEMOGRAPHIC_DATA]"
type input "[DATE]"
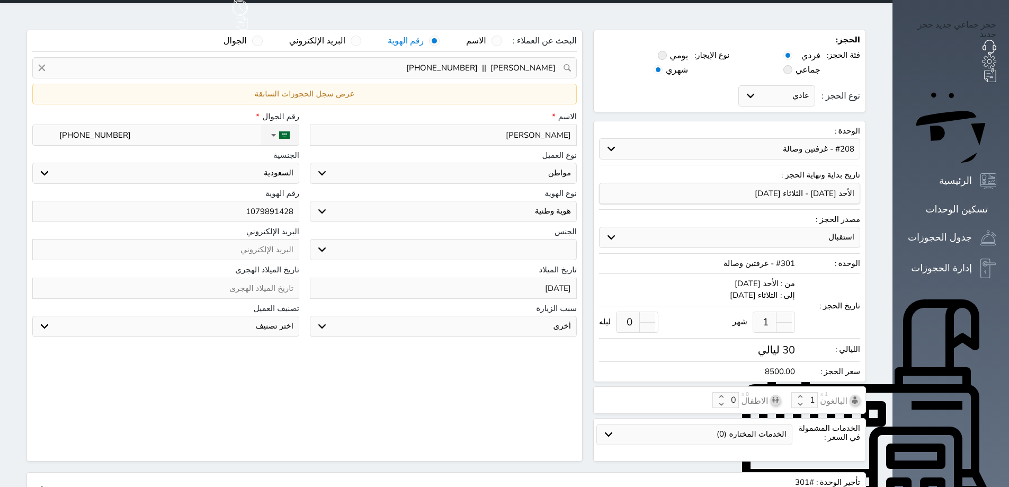
scroll to position [53, 0]
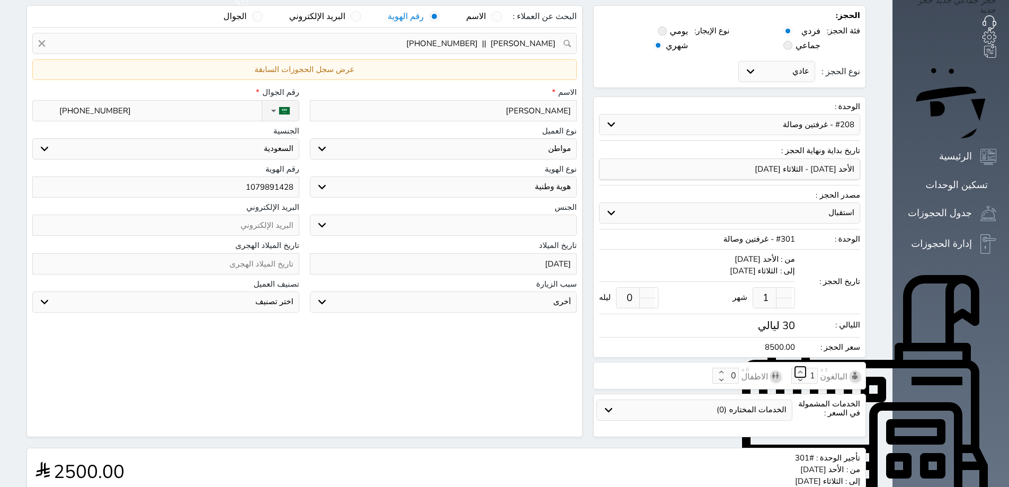
click at [806, 367] on icon at bounding box center [800, 372] width 11 height 11
click at [806, 375] on icon at bounding box center [800, 380] width 11 height 11
type input "1"
click at [727, 367] on icon at bounding box center [721, 372] width 11 height 11
type input "1"
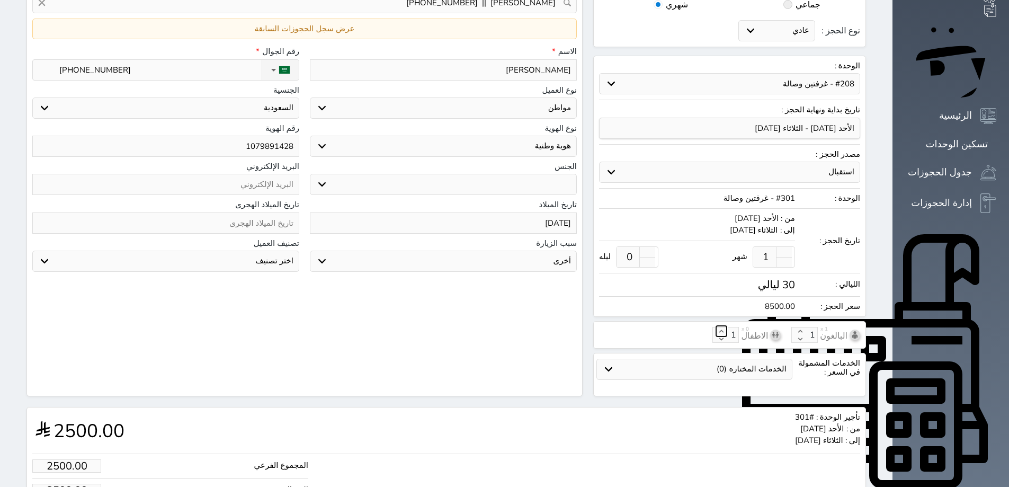
scroll to position [194, 0]
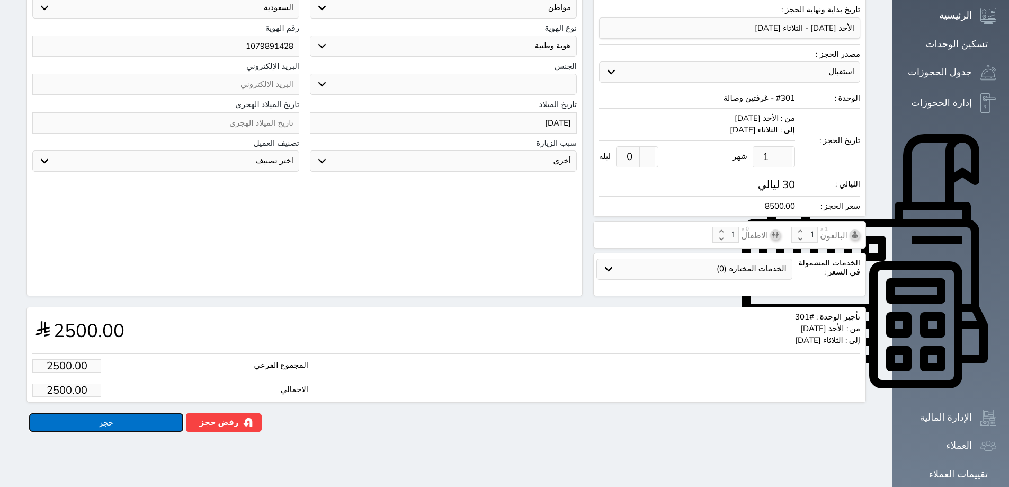
click at [100, 413] on button "حجز" at bounding box center [106, 422] width 154 height 19
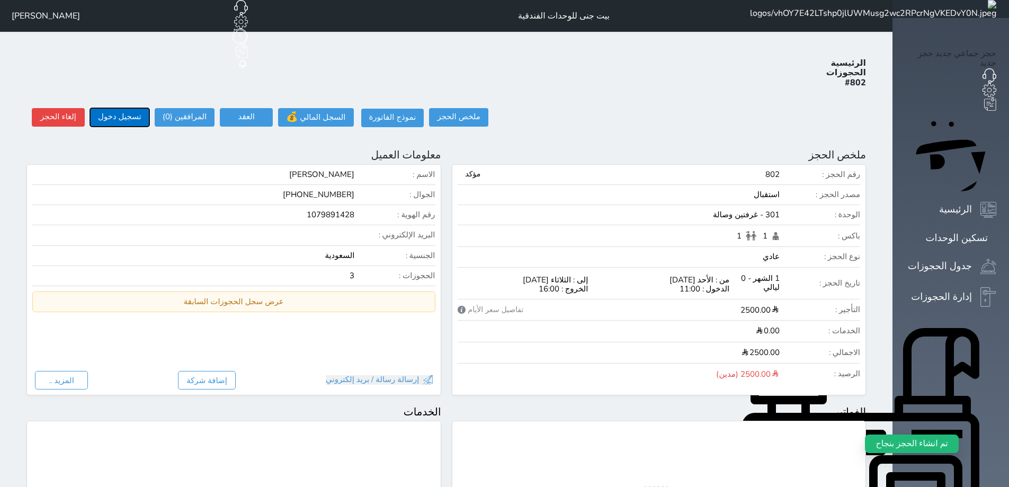
click at [100, 108] on button "تسجيل دخول" at bounding box center [119, 117] width 59 height 19
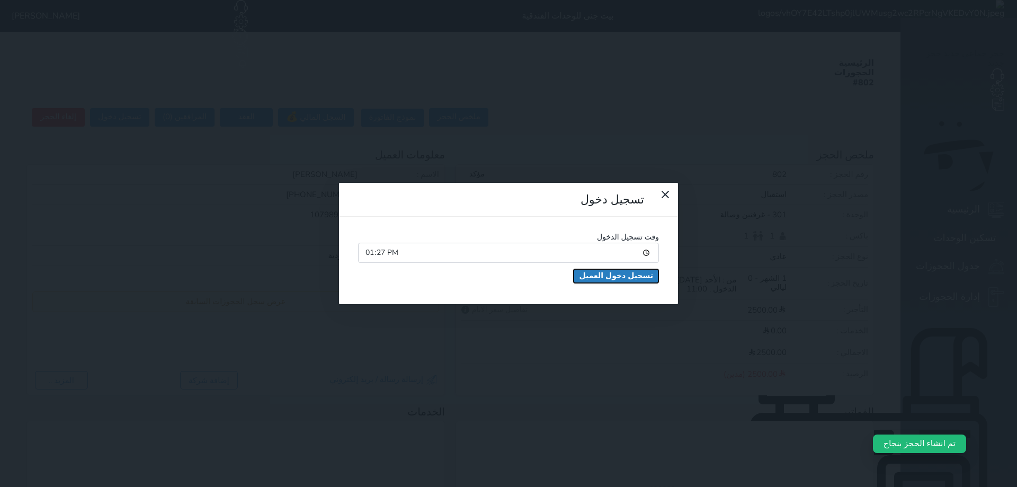
click at [574, 269] on button "تسجيل دخول العميل" at bounding box center [616, 276] width 85 height 14
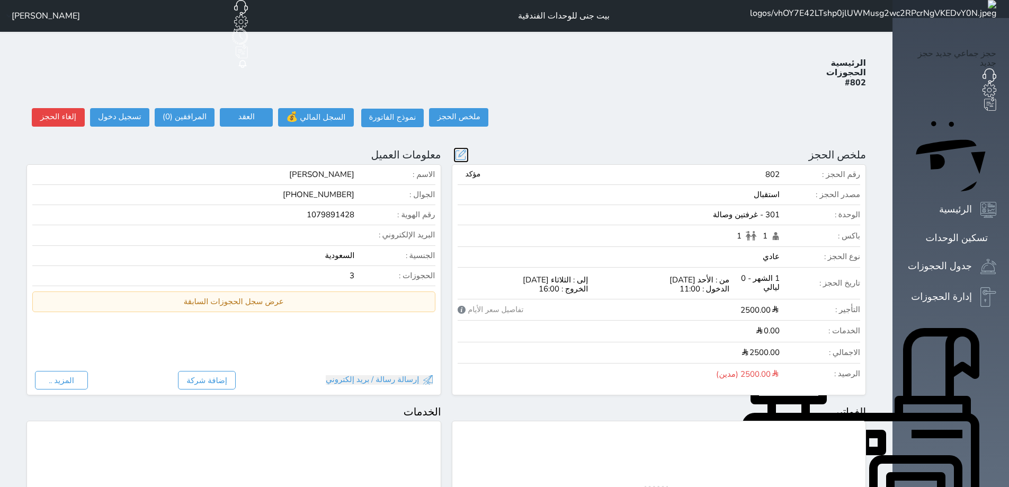
click at [468, 148] on button at bounding box center [461, 154] width 13 height 13
radio input "false"
select select "18384"
select select
type input "2500.00"
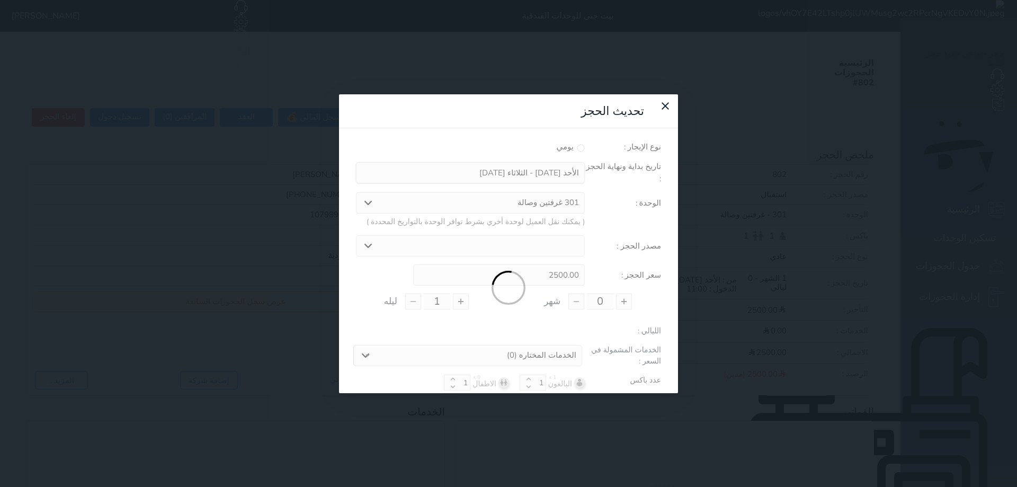
type input "1"
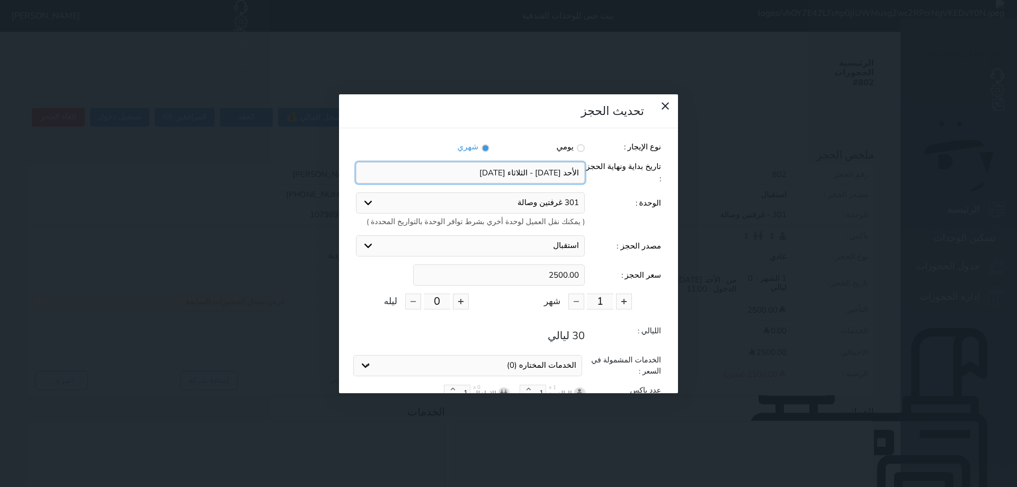
click at [538, 162] on input "input" at bounding box center [470, 172] width 229 height 21
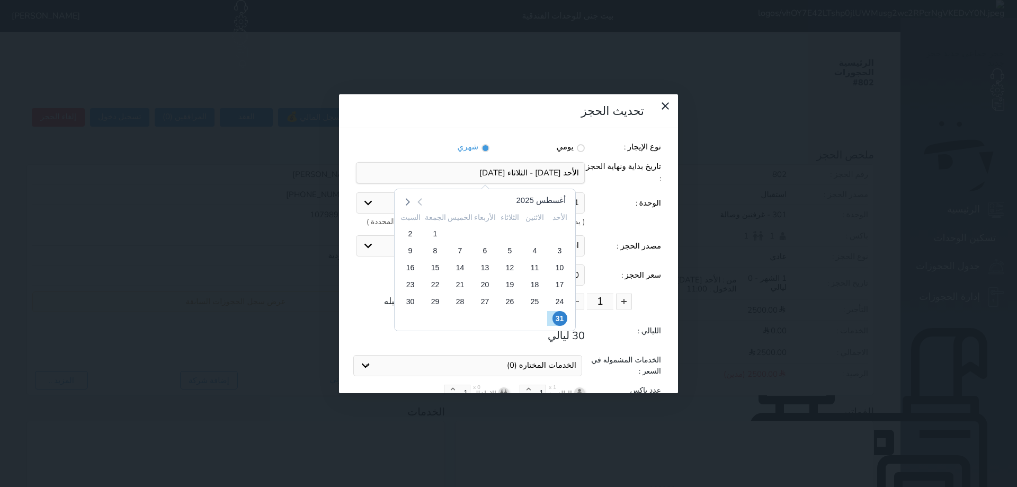
click at [414, 194] on icon at bounding box center [421, 201] width 14 height 14
click at [452, 294] on span "31" at bounding box center [459, 301] width 15 height 15
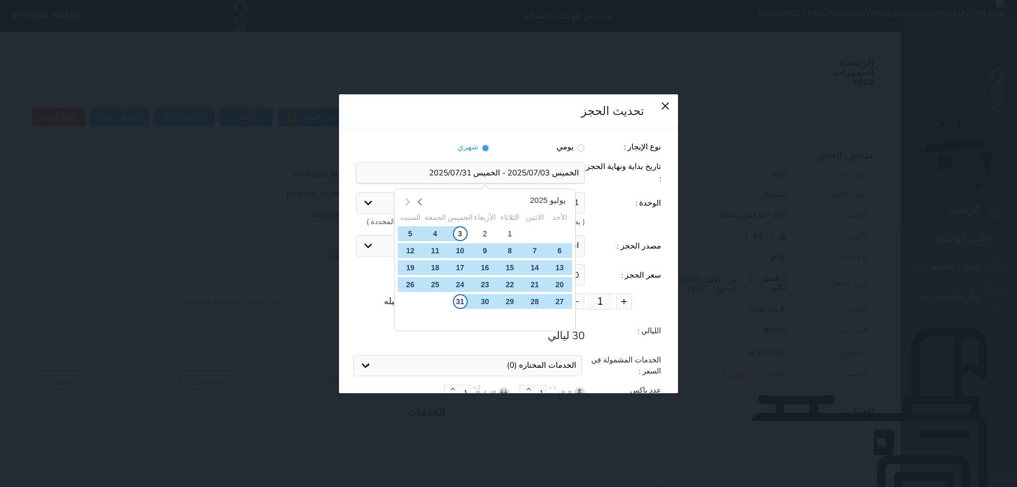
click at [414, 194] on icon at bounding box center [407, 201] width 14 height 14
click at [552, 311] on span "31" at bounding box center [559, 318] width 15 height 15
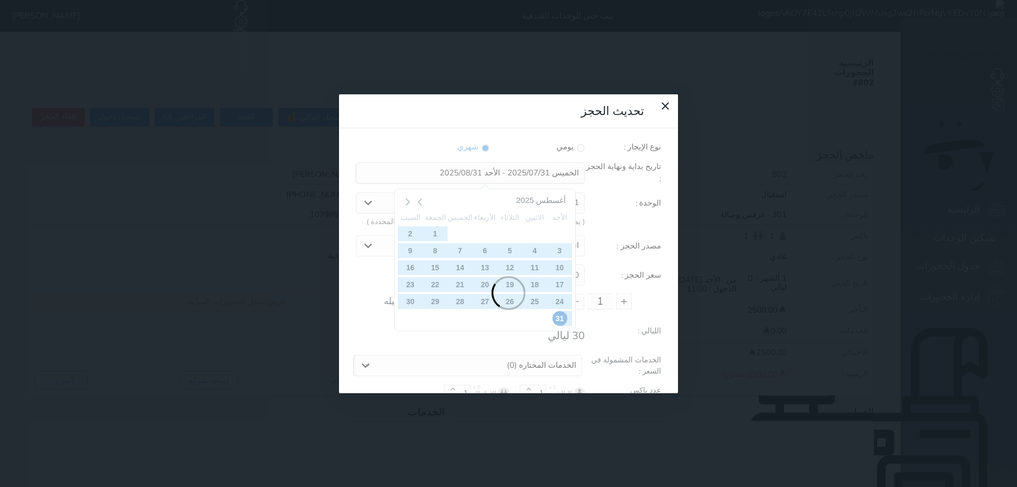
type input "1"
type input "2632.35"
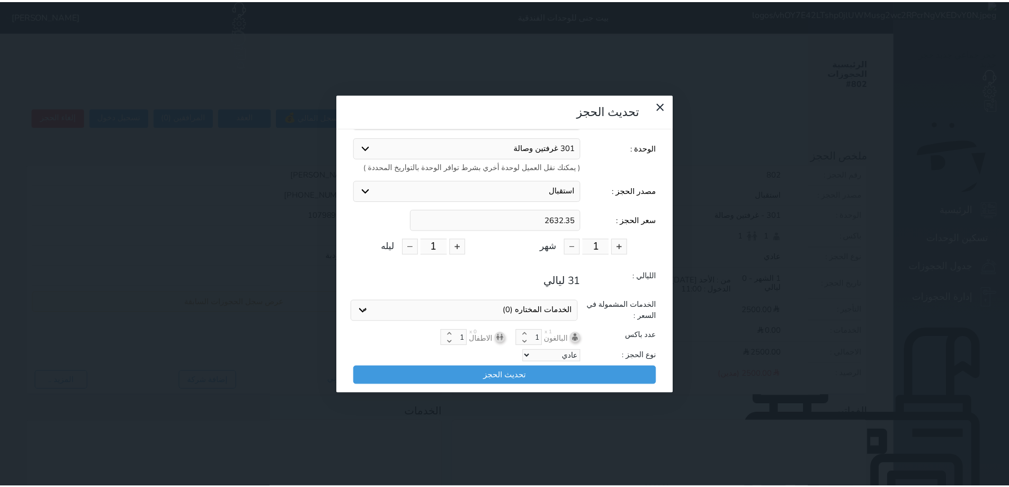
scroll to position [56, 0]
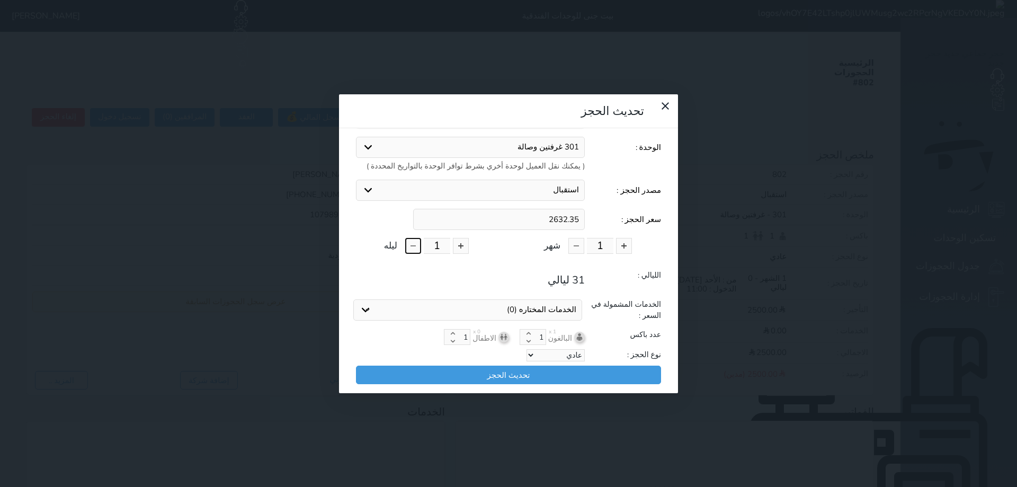
click at [411, 238] on button at bounding box center [413, 246] width 16 height 16
type input "0"
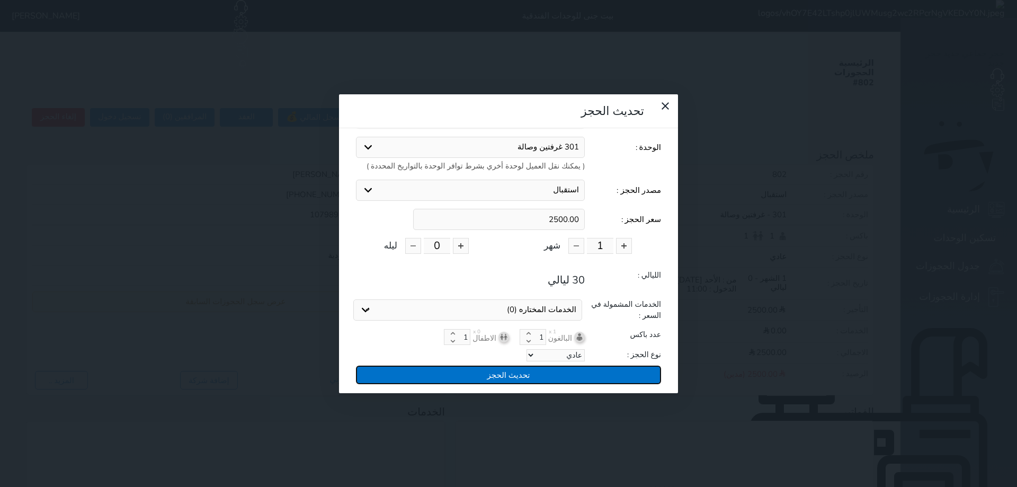
click at [517, 366] on button "تحديث الحجز" at bounding box center [508, 375] width 305 height 19
type input "2500"
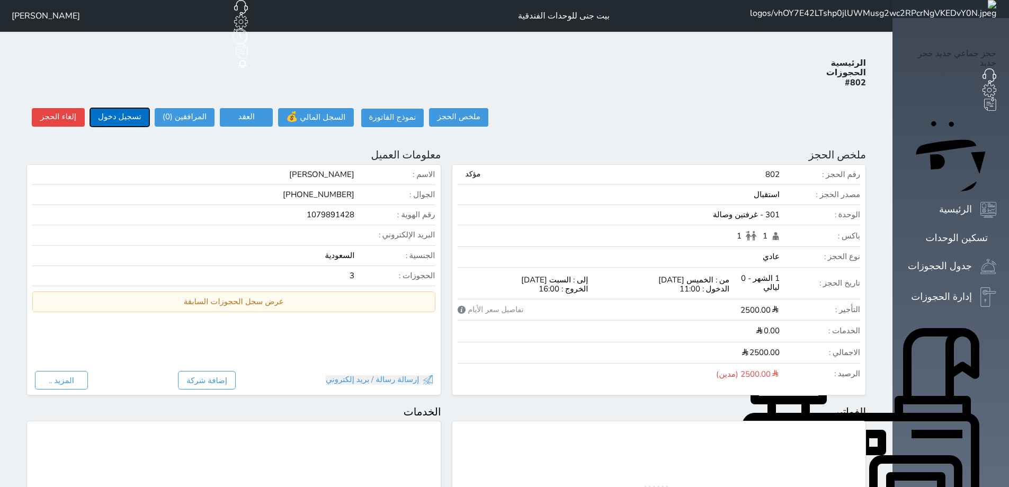
click at [101, 108] on button "تسجيل دخول" at bounding box center [119, 117] width 59 height 19
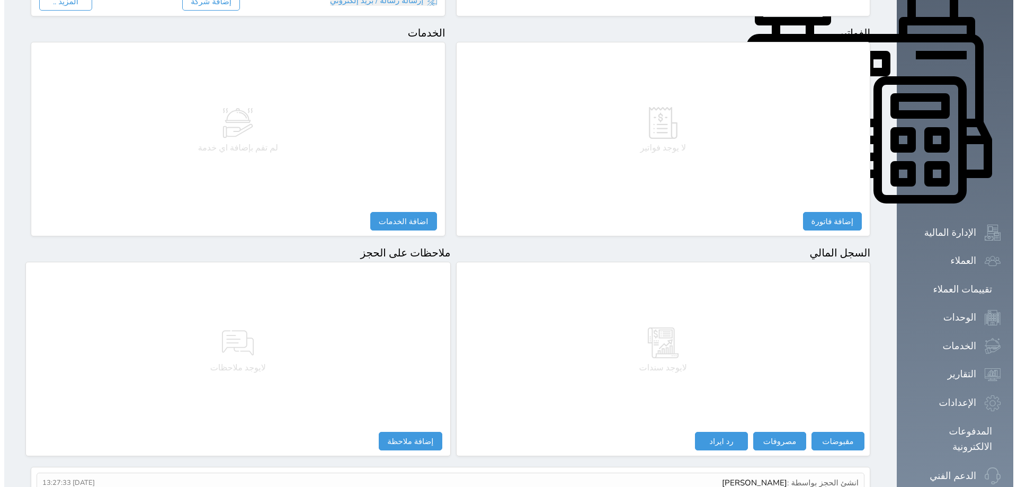
scroll to position [386, 0]
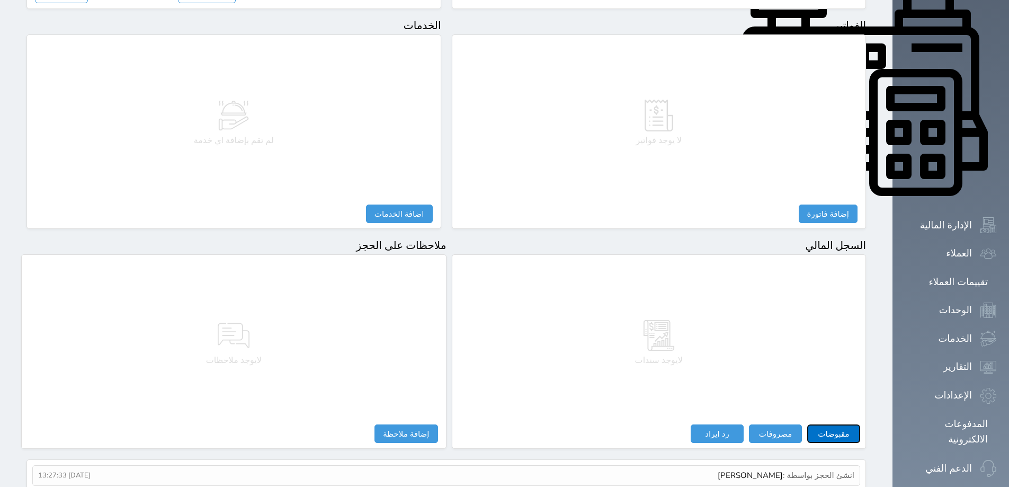
click at [860, 424] on button "مقبوضات" at bounding box center [833, 433] width 53 height 19
select select
type input "[DATE] 13:28"
type input "2500.00"
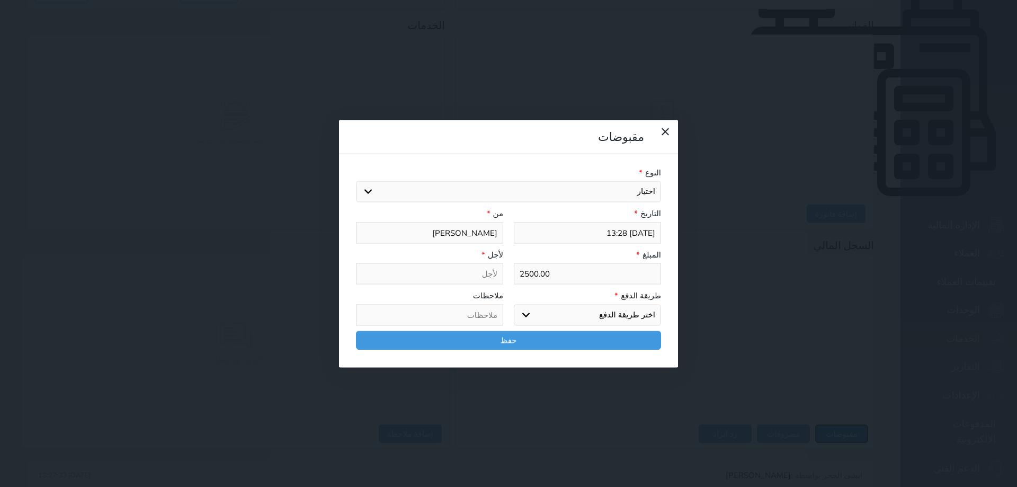
select select
click at [592, 181] on select "اختيار مقبوضات عامة قيمة إيجار فواتير تامين عربون لا ينطبق آخر مغسلة واي فاي - …" at bounding box center [508, 191] width 305 height 21
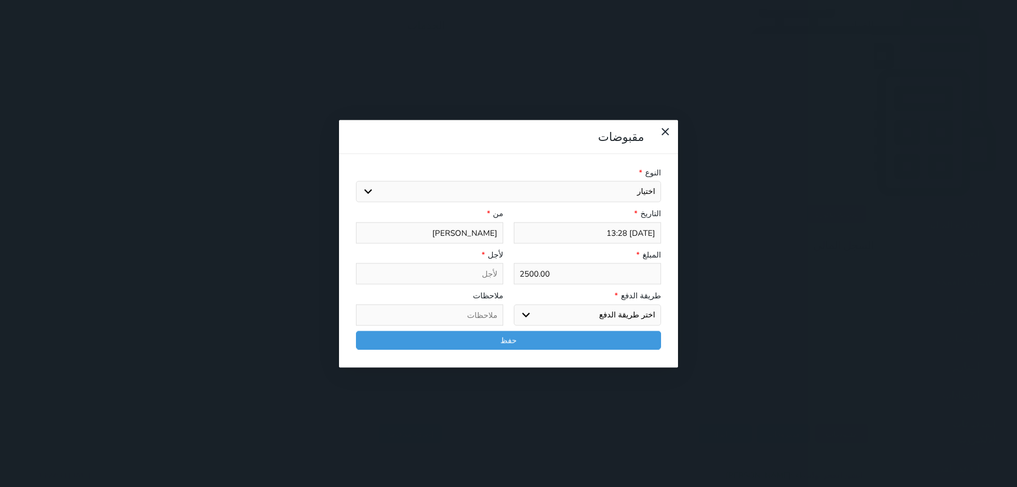
select select "56704"
click at [356, 181] on select "اختيار مقبوضات عامة قيمة إيجار فواتير تامين عربون لا ينطبق آخر مغسلة واي فاي - …" at bounding box center [508, 191] width 305 height 21
select select
type input "قيمة إيجار - الوحدة - 301"
click at [621, 304] on select "اختر طريقة الدفع دفع نقدى تحويل بنكى مدى بطاقة ائتمان آجل" at bounding box center [587, 314] width 147 height 21
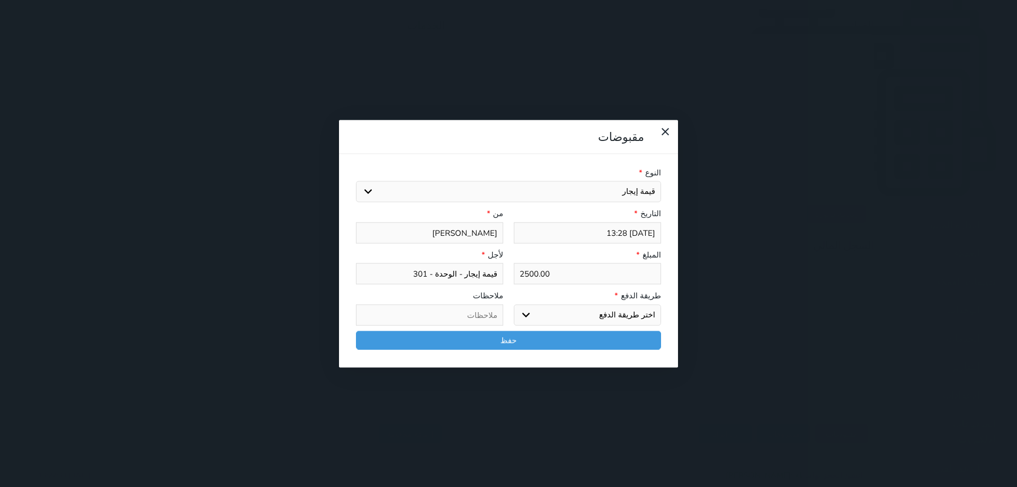
select select "bank-transfer"
click at [514, 304] on select "اختر طريقة الدفع دفع نقدى تحويل بنكى مدى بطاقة ائتمان آجل" at bounding box center [587, 314] width 147 height 21
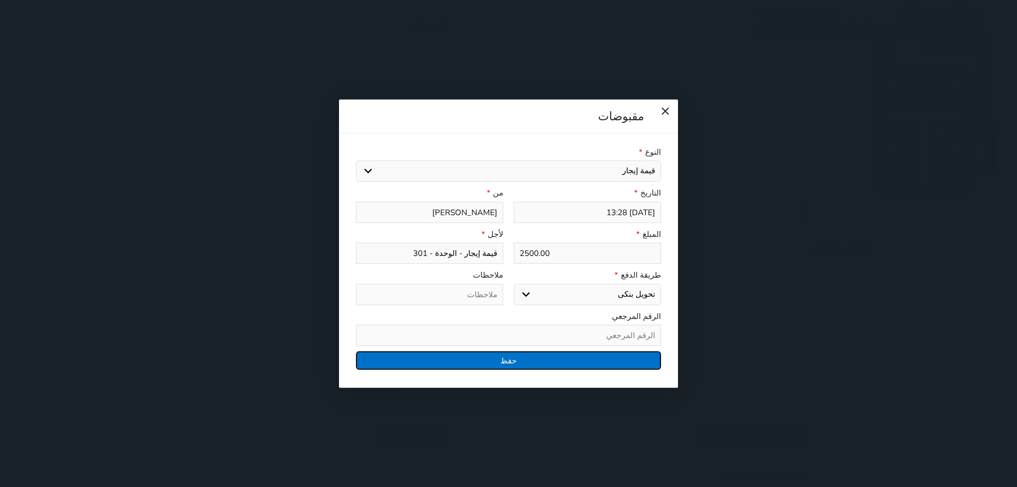
click at [529, 351] on button "حفظ" at bounding box center [508, 360] width 305 height 19
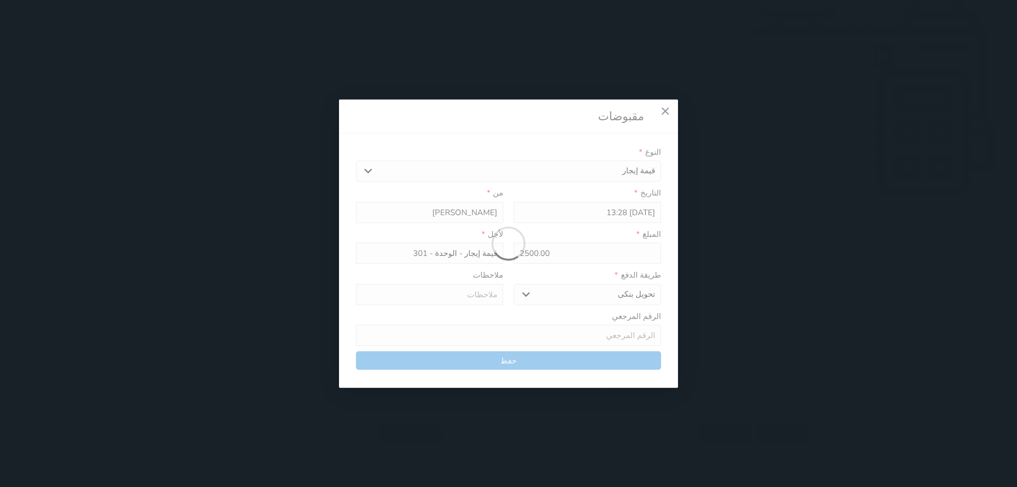
select select
type input "0"
select select
type input "0"
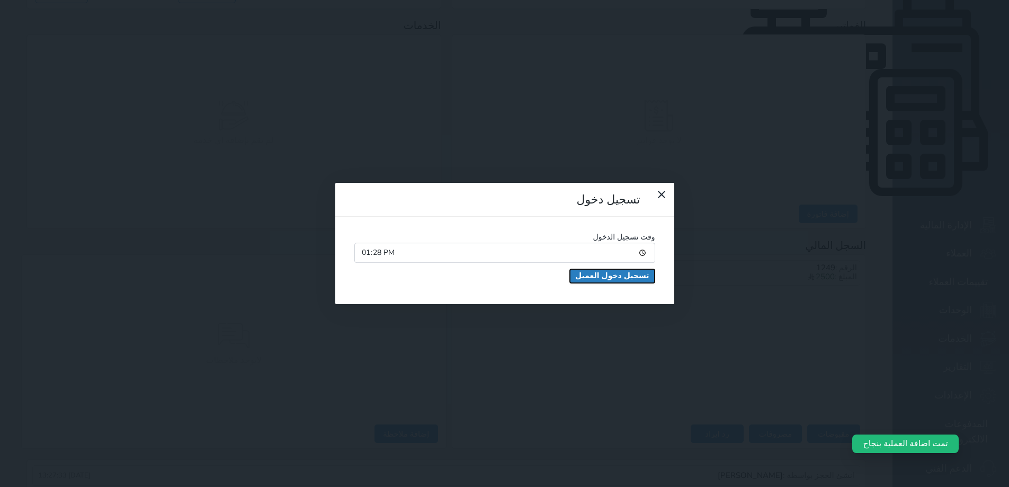
click at [570, 269] on button "تسجيل دخول العميل" at bounding box center [612, 276] width 85 height 14
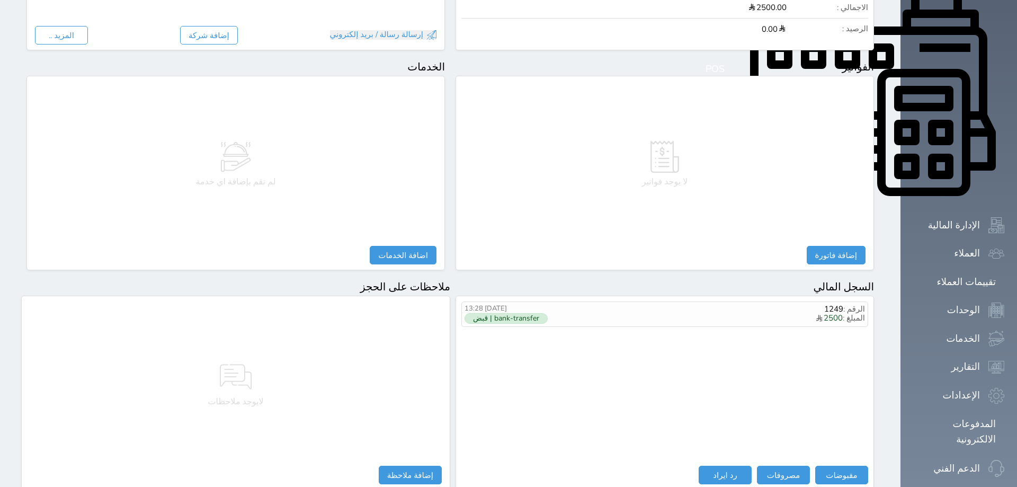
click at [640, 333] on div "الرقم : 1249 المبلغ : 2500 [DATE] 13:28 bank-transfer | قبض" at bounding box center [664, 383] width 407 height 164
